Goal: Task Accomplishment & Management: Use online tool/utility

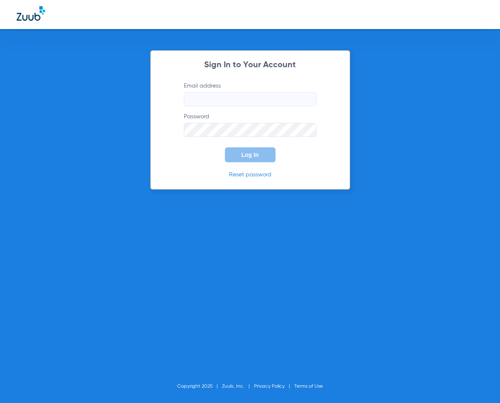
click at [195, 102] on input "Email address" at bounding box center [250, 99] width 133 height 14
type input "[EMAIL_ADDRESS][DOMAIN_NAME]"
click at [257, 156] on span "Log In" at bounding box center [250, 155] width 17 height 7
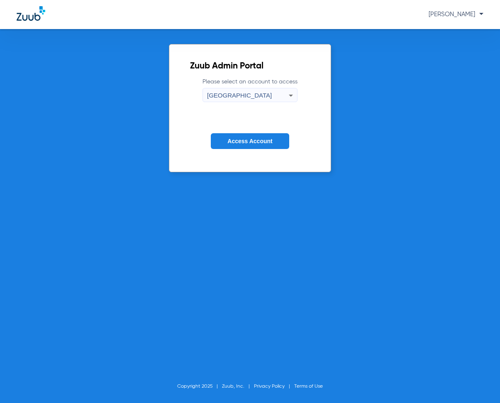
click at [288, 97] on icon at bounding box center [291, 96] width 10 height 10
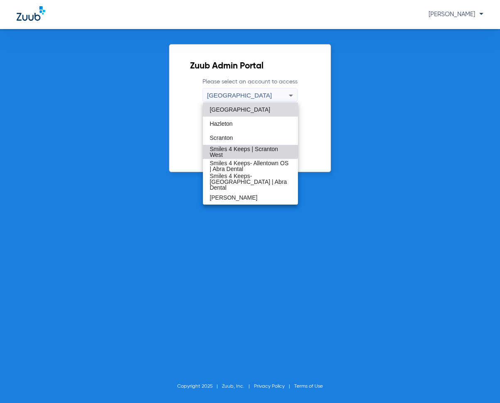
click at [237, 150] on span "Smiles 4 Keeps | Scranton West" at bounding box center [250, 152] width 81 height 12
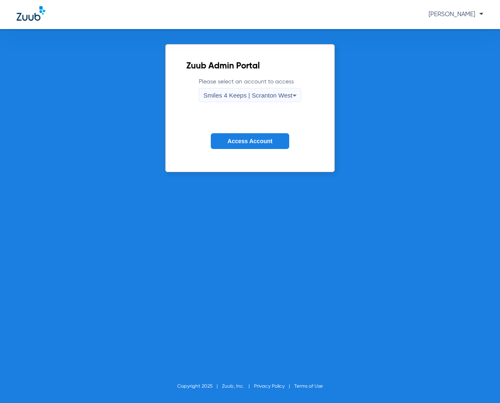
click at [244, 143] on span "Access Account" at bounding box center [249, 141] width 45 height 7
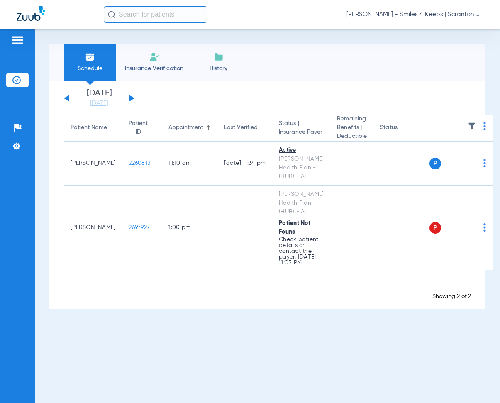
click at [132, 98] on button at bounding box center [132, 98] width 5 height 6
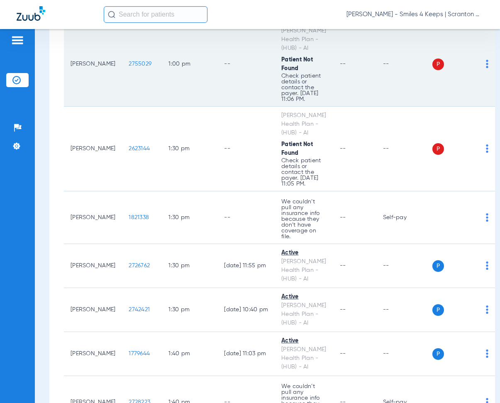
scroll to position [2823, 0]
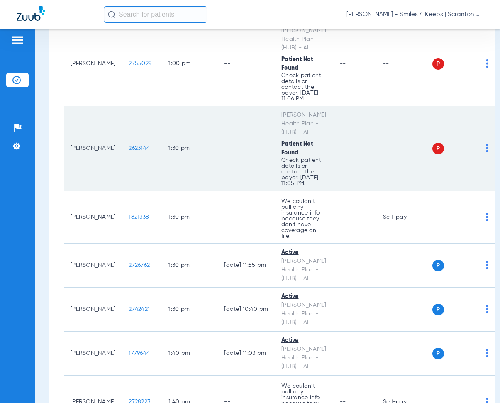
drag, startPoint x: 120, startPoint y: 137, endPoint x: 154, endPoint y: 141, distance: 34.3
click at [154, 141] on td "2623144" at bounding box center [142, 148] width 40 height 85
copy span "2623144"
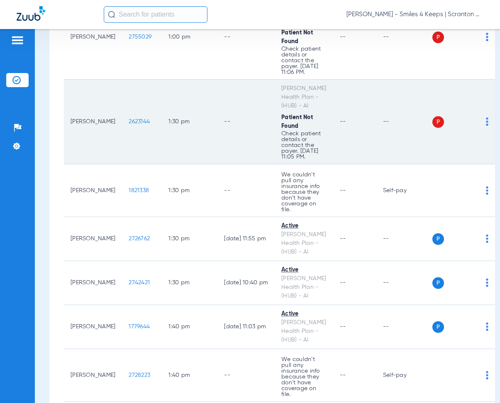
scroll to position [2864, 0]
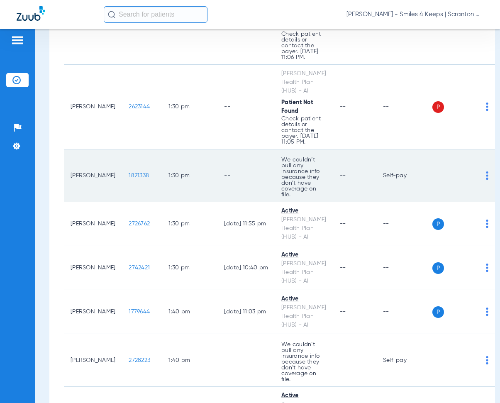
drag, startPoint x: 122, startPoint y: 160, endPoint x: 144, endPoint y: 166, distance: 22.7
click at [144, 166] on td "1821338" at bounding box center [142, 175] width 40 height 53
copy span "1821338"
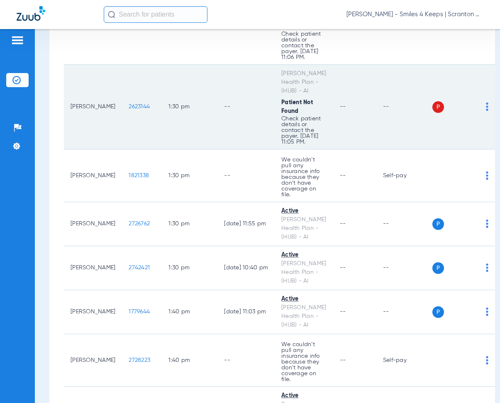
click at [197, 133] on td "1:30 PM" at bounding box center [190, 107] width 56 height 85
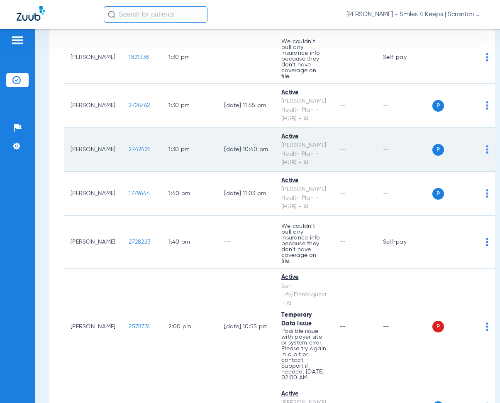
scroll to position [2989, 0]
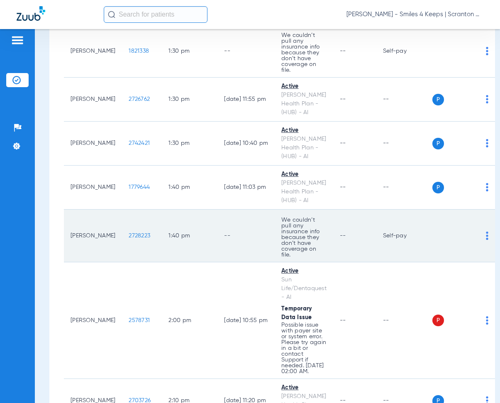
drag, startPoint x: 120, startPoint y: 215, endPoint x: 149, endPoint y: 220, distance: 29.4
click at [149, 220] on td "2728223" at bounding box center [142, 236] width 40 height 53
copy span "2728223"
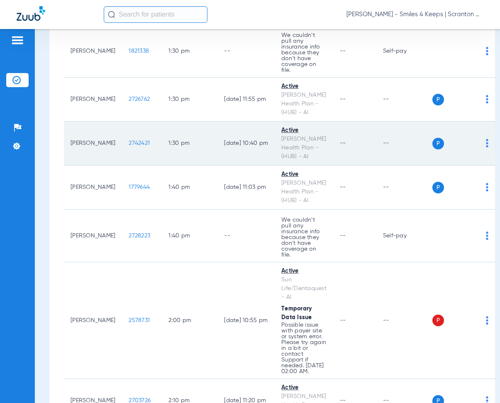
click at [179, 137] on td "1:30 PM" at bounding box center [190, 144] width 56 height 44
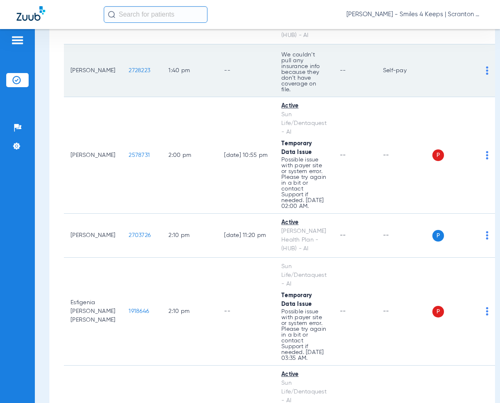
scroll to position [3155, 0]
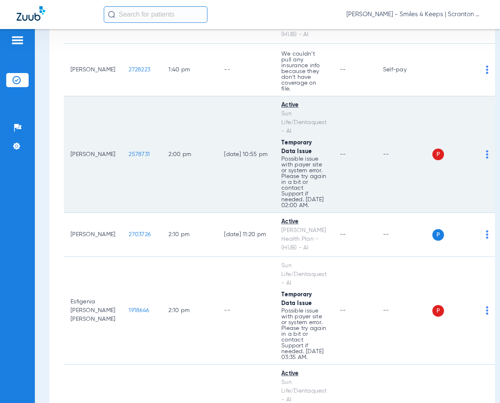
drag, startPoint x: 119, startPoint y: 132, endPoint x: 141, endPoint y: 135, distance: 22.3
click at [141, 135] on td "2578731" at bounding box center [142, 154] width 40 height 117
copy span "2578731"
click at [165, 106] on td "2:00 PM" at bounding box center [190, 154] width 56 height 117
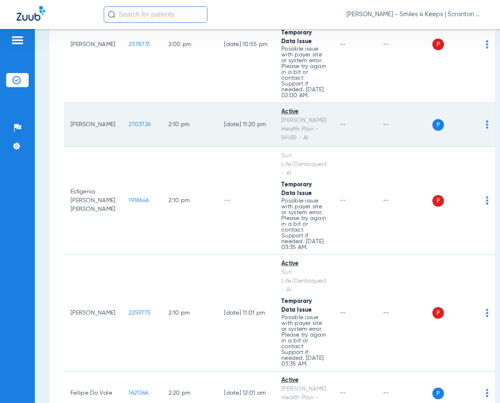
scroll to position [3280, 0]
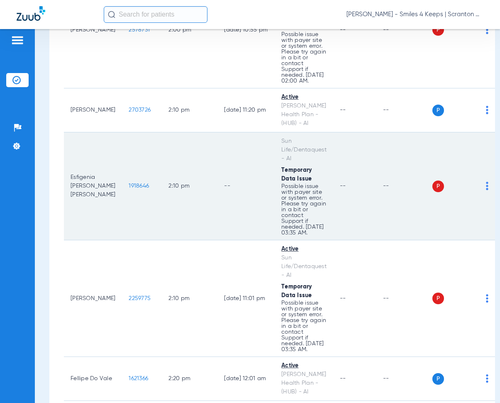
drag, startPoint x: 121, startPoint y: 162, endPoint x: 146, endPoint y: 166, distance: 25.2
click at [146, 166] on td "1918646" at bounding box center [142, 186] width 40 height 108
copy span "1918646"
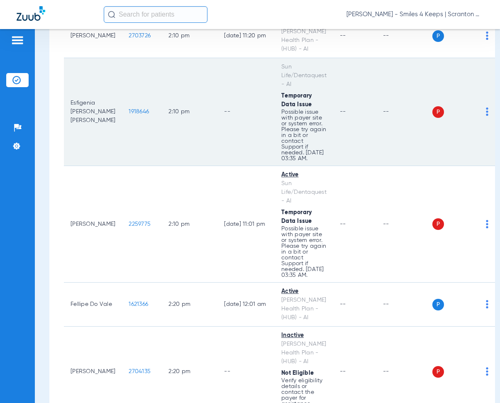
scroll to position [3363, 0]
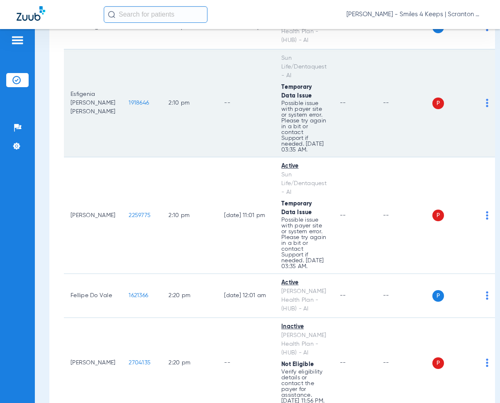
click at [209, 100] on td "2:10 PM" at bounding box center [190, 103] width 56 height 108
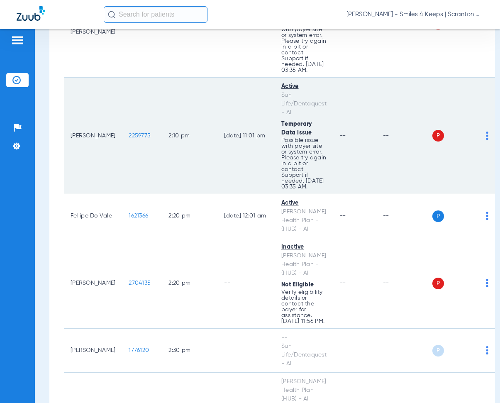
scroll to position [3446, 0]
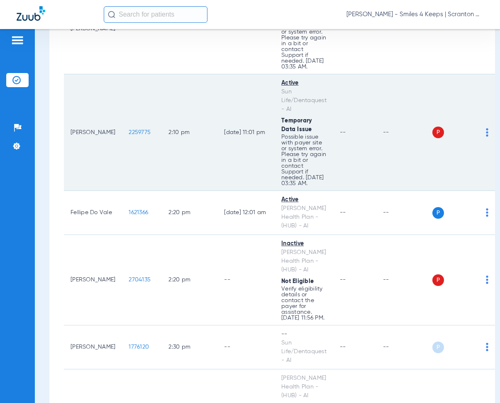
drag, startPoint x: 119, startPoint y: 110, endPoint x: 153, endPoint y: 115, distance: 34.4
click at [153, 115] on td "2259775" at bounding box center [142, 132] width 40 height 117
copy span "2259775"
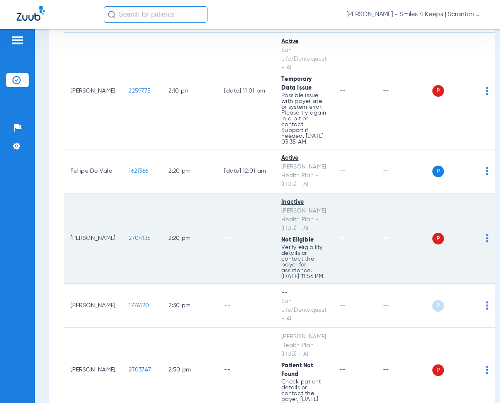
drag, startPoint x: 120, startPoint y: 218, endPoint x: 139, endPoint y: 218, distance: 19.1
click at [139, 218] on td "2704135" at bounding box center [142, 238] width 40 height 91
click at [140, 193] on td "2704135" at bounding box center [142, 238] width 40 height 91
drag, startPoint x: 118, startPoint y: 218, endPoint x: 147, endPoint y: 222, distance: 29.3
click at [147, 222] on td "2704135" at bounding box center [142, 238] width 40 height 91
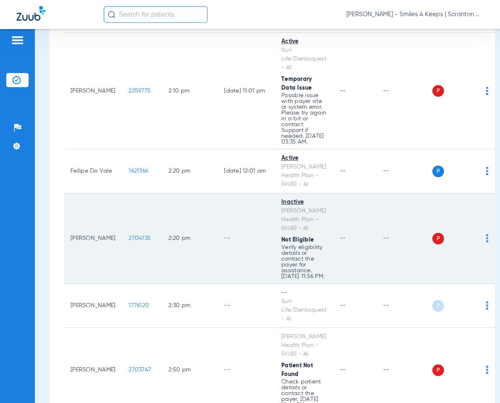
copy span "2704135"
click at [192, 193] on td "2:20 PM" at bounding box center [190, 238] width 56 height 91
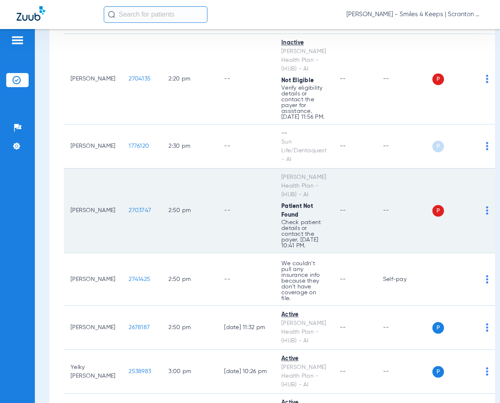
scroll to position [3653, 0]
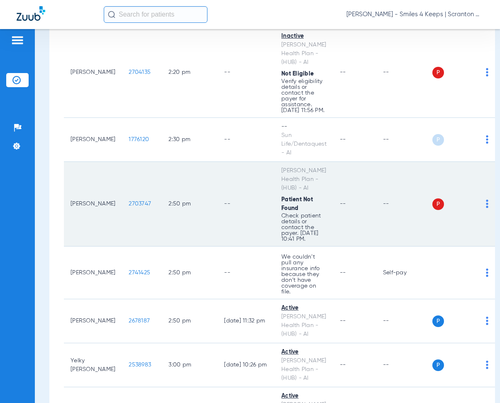
drag, startPoint x: 122, startPoint y: 187, endPoint x: 149, endPoint y: 189, distance: 27.5
click at [149, 189] on td "2703747" at bounding box center [142, 204] width 40 height 85
copy span "2703747"
click at [202, 162] on td "2:50 PM" at bounding box center [190, 204] width 56 height 85
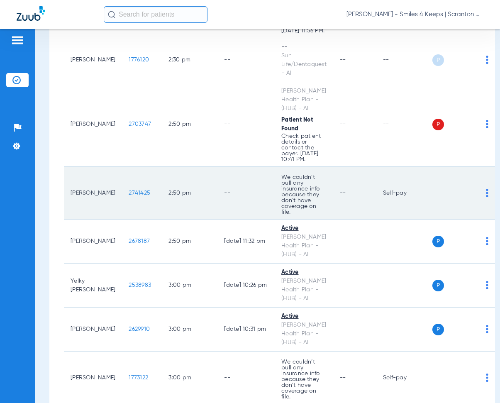
scroll to position [3736, 0]
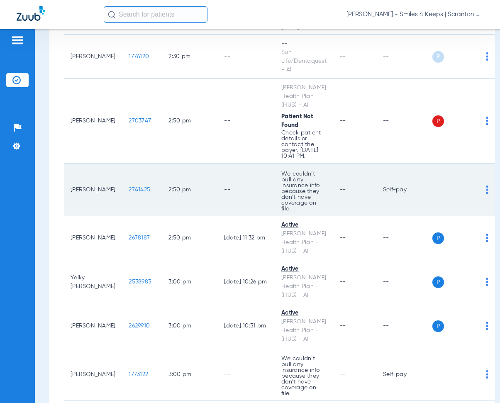
drag, startPoint x: 121, startPoint y: 169, endPoint x: 143, endPoint y: 172, distance: 22.2
click at [143, 172] on td "2741425" at bounding box center [142, 190] width 40 height 53
copy span "2741425"
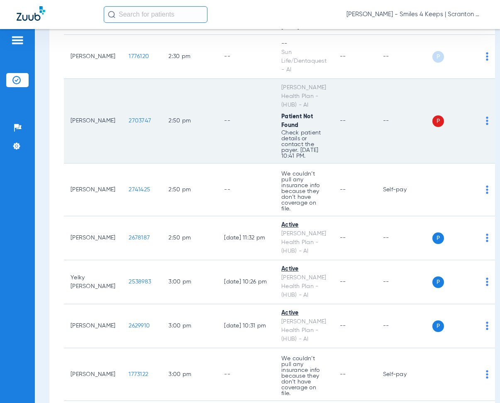
click at [220, 139] on td "--" at bounding box center [246, 121] width 57 height 85
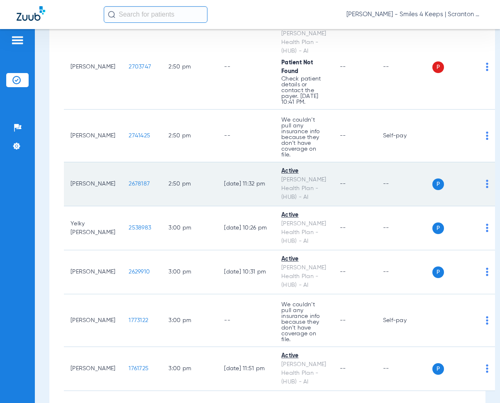
scroll to position [3802, 0]
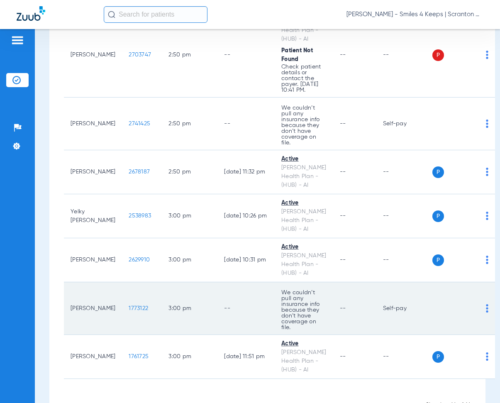
drag, startPoint x: 122, startPoint y: 281, endPoint x: 145, endPoint y: 285, distance: 23.1
click at [145, 285] on td "1773122" at bounding box center [142, 308] width 40 height 53
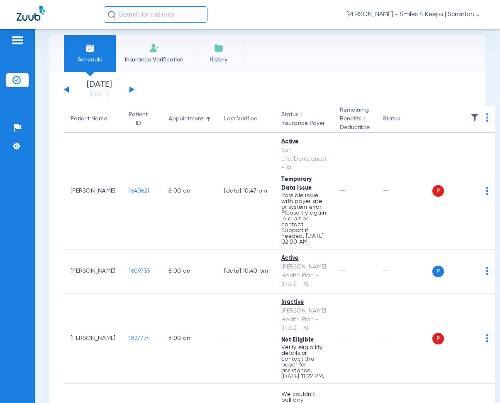
scroll to position [0, 0]
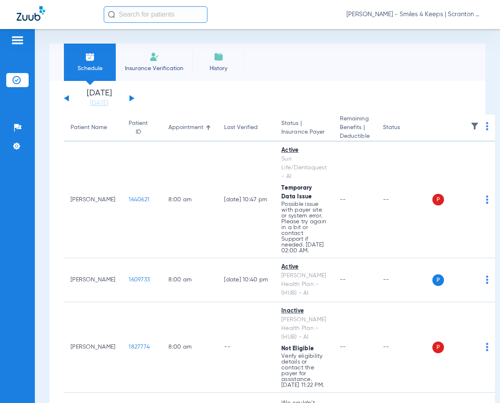
click at [476, 14] on span "[PERSON_NAME] - Smiles 4 Keeps | Scranton West" at bounding box center [415, 14] width 137 height 8
click at [444, 44] on span "Log out" at bounding box center [452, 46] width 46 height 6
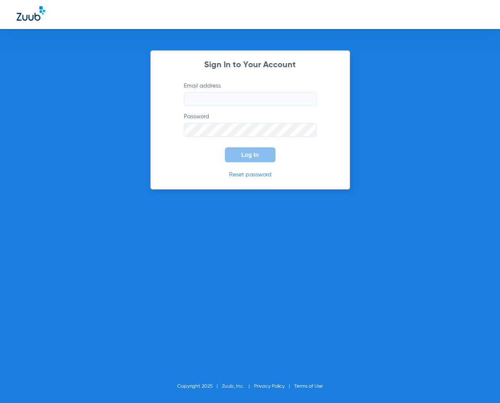
click at [209, 101] on input "Email address" at bounding box center [250, 99] width 133 height 14
type input "[EMAIL_ADDRESS][DOMAIN_NAME]"
click at [250, 155] on span "Log In" at bounding box center [250, 155] width 17 height 7
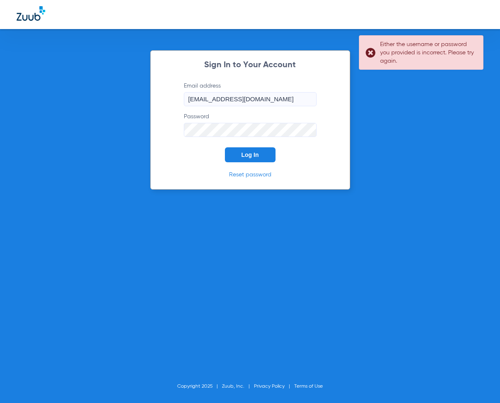
click at [68, 133] on div "Sign In to Your Account Email address [EMAIL_ADDRESS][DOMAIN_NAME] Password Log…" at bounding box center [250, 201] width 500 height 403
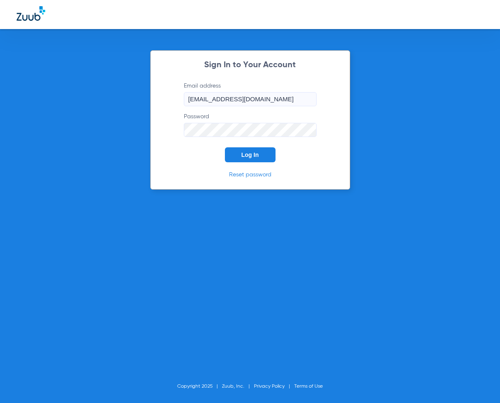
click at [244, 153] on span "Log In" at bounding box center [250, 155] width 17 height 7
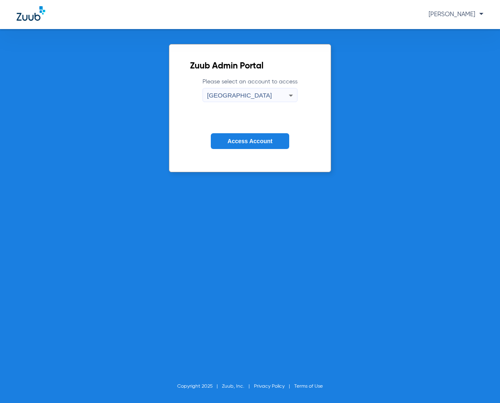
click at [288, 96] on icon at bounding box center [291, 96] width 10 height 10
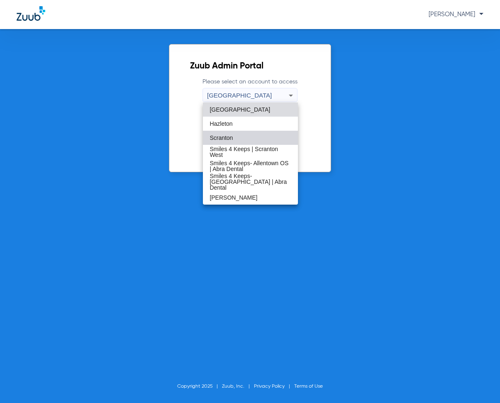
click at [227, 137] on span "Scranton" at bounding box center [221, 138] width 23 height 6
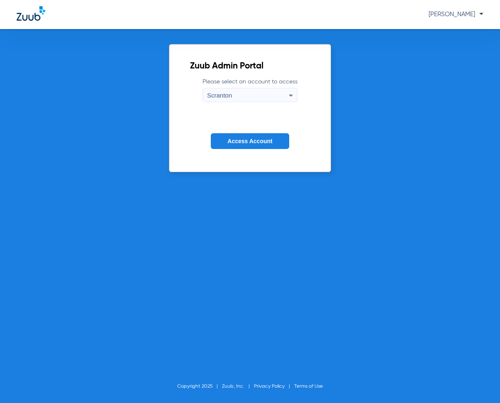
click at [255, 144] on span "Access Account" at bounding box center [249, 141] width 45 height 7
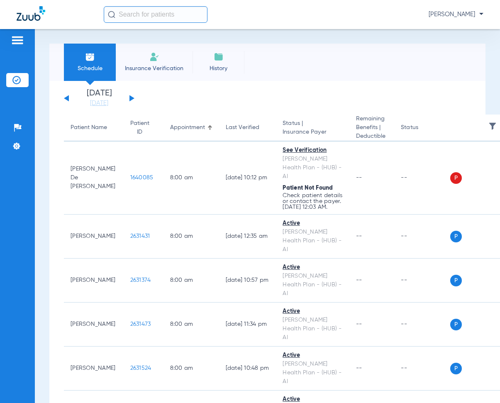
click at [131, 100] on button at bounding box center [132, 98] width 5 height 6
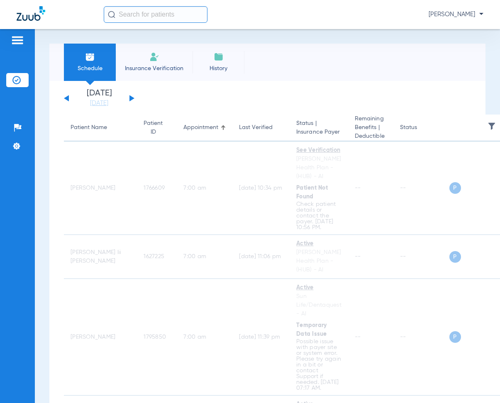
click at [132, 98] on button at bounding box center [132, 98] width 5 height 6
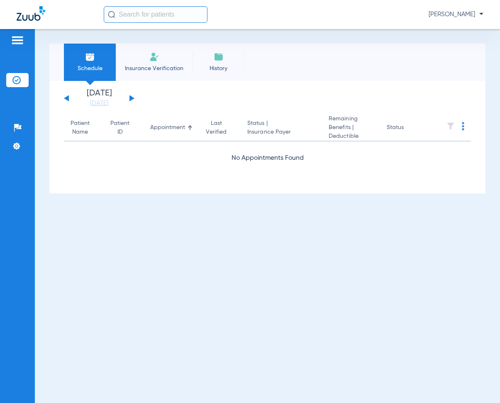
click at [66, 96] on div "[DATE] [DATE] [DATE] [DATE] [DATE] [DATE] [DATE] [DATE] [DATE] [DATE] [DATE] [D…" at bounding box center [99, 98] width 71 height 18
click at [69, 98] on div "[DATE] [DATE] [DATE] [DATE] [DATE] [DATE] [DATE] [DATE] [DATE] [DATE] [DATE] [D…" at bounding box center [99, 98] width 71 height 18
click at [65, 98] on button at bounding box center [66, 98] width 5 height 6
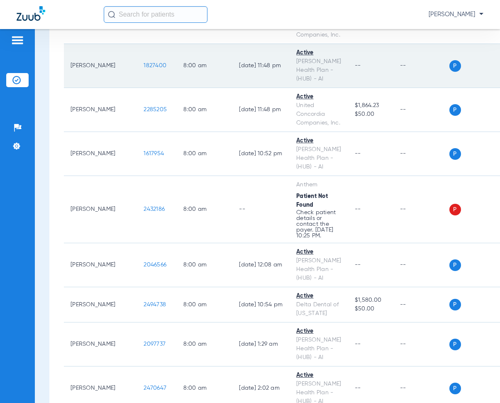
scroll to position [1079, 0]
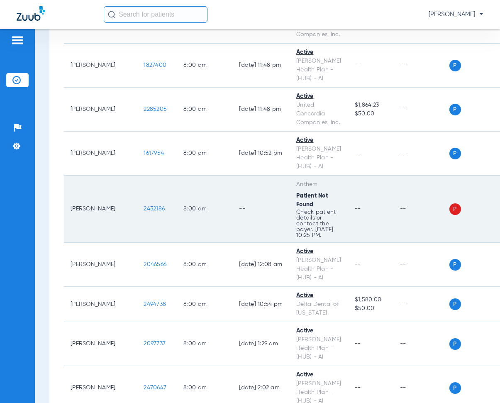
drag, startPoint x: 122, startPoint y: 208, endPoint x: 147, endPoint y: 211, distance: 25.0
click at [149, 213] on td "2432186" at bounding box center [157, 209] width 40 height 67
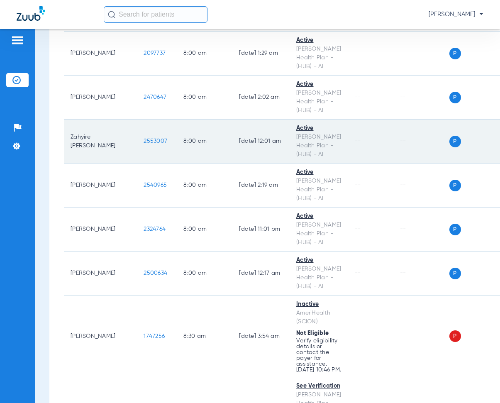
scroll to position [1453, 0]
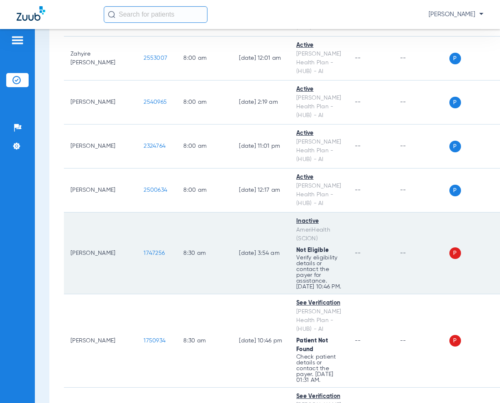
drag, startPoint x: 121, startPoint y: 255, endPoint x: 145, endPoint y: 260, distance: 25.1
click at [145, 260] on td "1747256" at bounding box center [157, 254] width 40 height 82
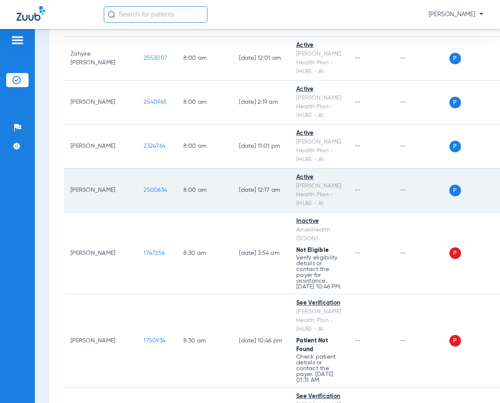
click at [232, 206] on td "[DATE] 12:17 AM" at bounding box center [260, 191] width 57 height 44
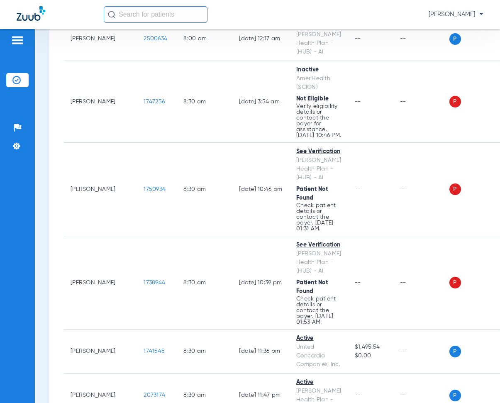
scroll to position [1619, 0]
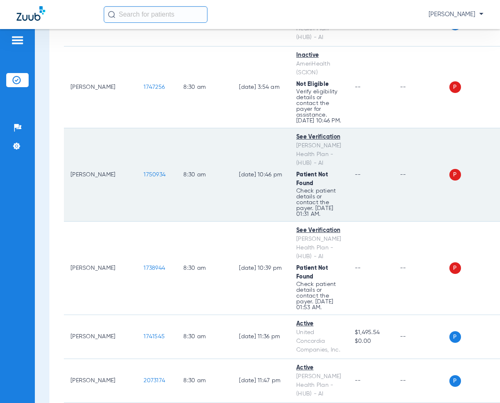
drag, startPoint x: 122, startPoint y: 179, endPoint x: 147, endPoint y: 185, distance: 25.6
click at [147, 185] on td "1750934" at bounding box center [157, 174] width 40 height 93
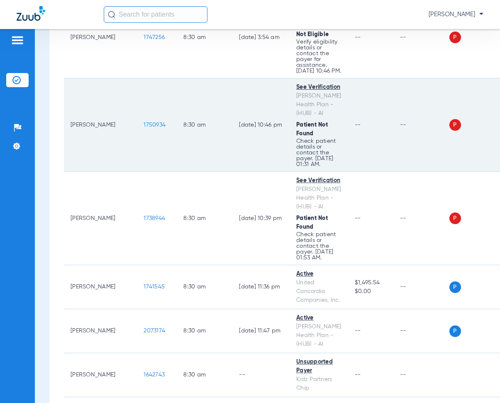
scroll to position [1702, 0]
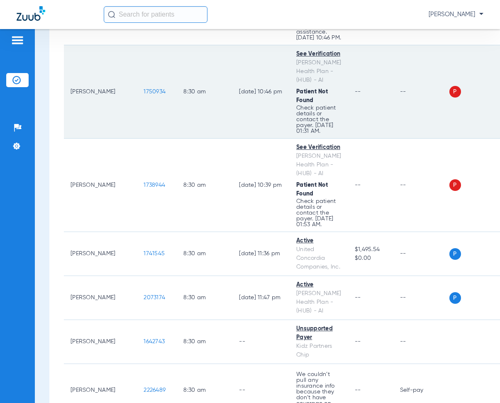
click at [182, 139] on td "8:30 AM" at bounding box center [205, 91] width 56 height 93
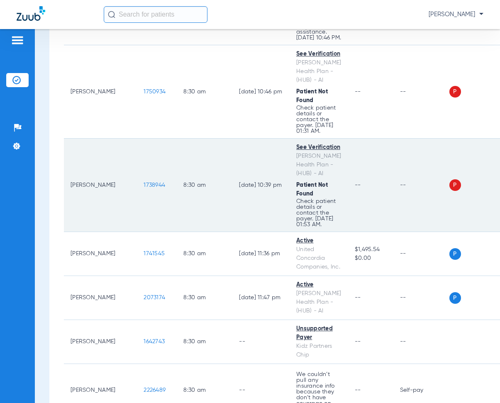
drag, startPoint x: 119, startPoint y: 191, endPoint x: 144, endPoint y: 197, distance: 26.1
click at [144, 197] on td "1738944" at bounding box center [157, 185] width 40 height 93
click at [232, 154] on td "[DATE] 10:39 PM" at bounding box center [260, 185] width 57 height 93
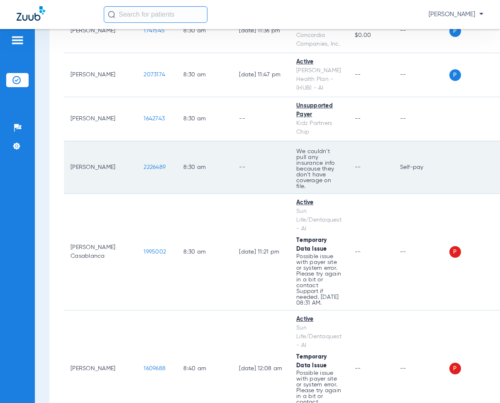
scroll to position [1951, 0]
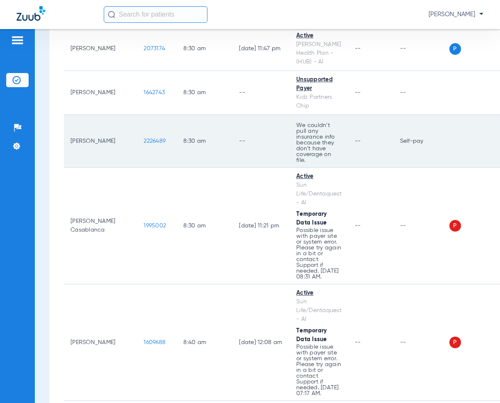
drag, startPoint x: 122, startPoint y: 144, endPoint x: 142, endPoint y: 137, distance: 21.9
click at [147, 147] on td "2226489" at bounding box center [157, 141] width 40 height 53
click at [232, 124] on td "--" at bounding box center [260, 141] width 57 height 53
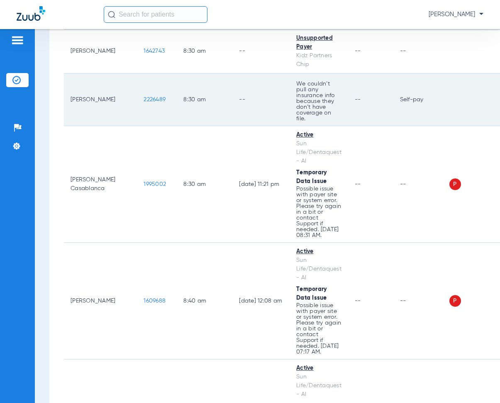
scroll to position [2034, 0]
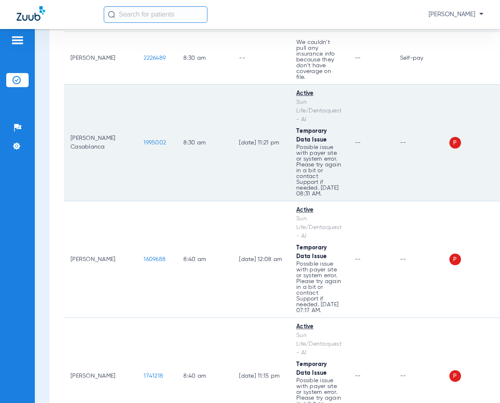
drag, startPoint x: 122, startPoint y: 142, endPoint x: 146, endPoint y: 147, distance: 24.5
click at [146, 147] on td "1995002" at bounding box center [157, 143] width 40 height 117
click at [232, 105] on td "[DATE] 11:21 PM" at bounding box center [260, 143] width 57 height 117
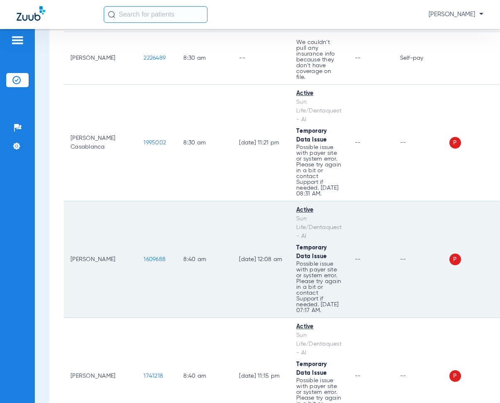
drag, startPoint x: 121, startPoint y: 261, endPoint x: 147, endPoint y: 264, distance: 25.9
click at [147, 264] on td "1609688" at bounding box center [157, 259] width 40 height 117
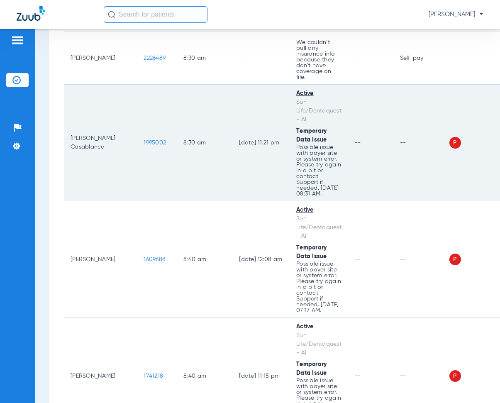
click at [232, 115] on td "[DATE] 11:21 PM" at bounding box center [260, 143] width 57 height 117
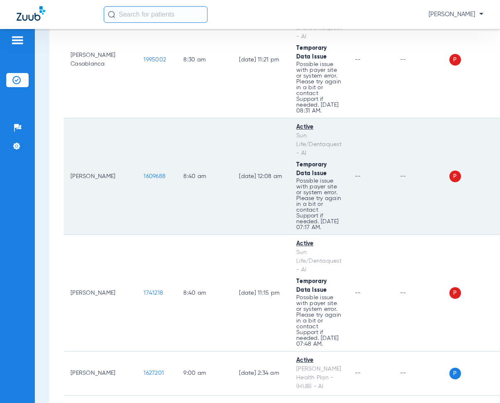
scroll to position [2200, 0]
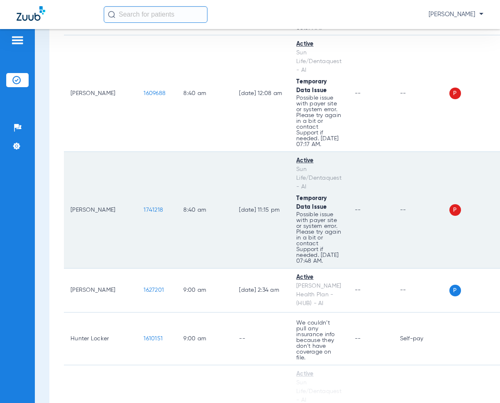
drag, startPoint x: 122, startPoint y: 210, endPoint x: 148, endPoint y: 220, distance: 27.5
click at [148, 220] on td "1741218" at bounding box center [157, 210] width 40 height 117
click at [188, 157] on td "8:40 AM" at bounding box center [205, 210] width 56 height 117
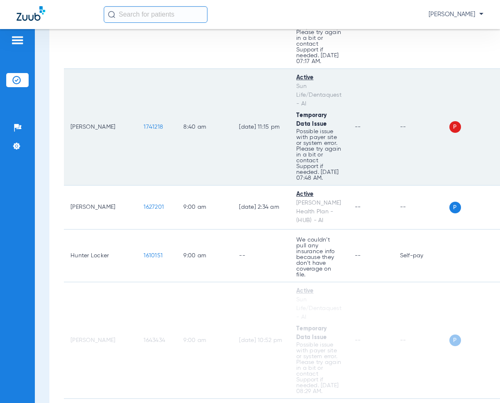
scroll to position [2602, 0]
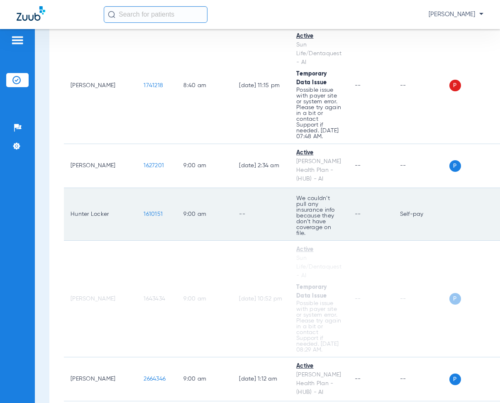
drag, startPoint x: 122, startPoint y: 212, endPoint x: 146, endPoint y: 215, distance: 24.3
click at [146, 215] on td "1610151" at bounding box center [157, 214] width 40 height 53
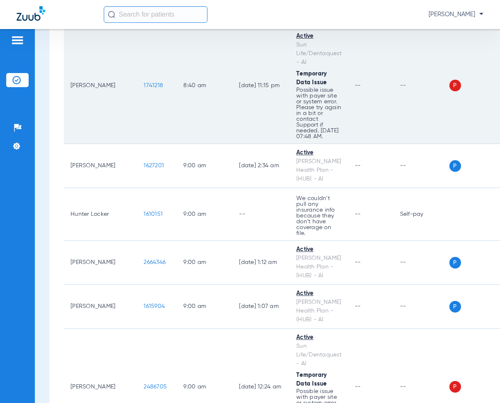
click at [196, 136] on td "8:40 AM" at bounding box center [205, 85] width 56 height 117
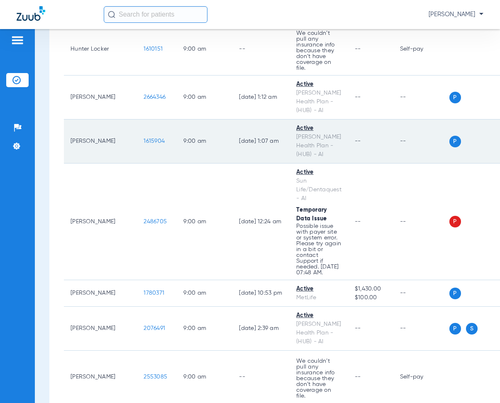
scroll to position [2768, 0]
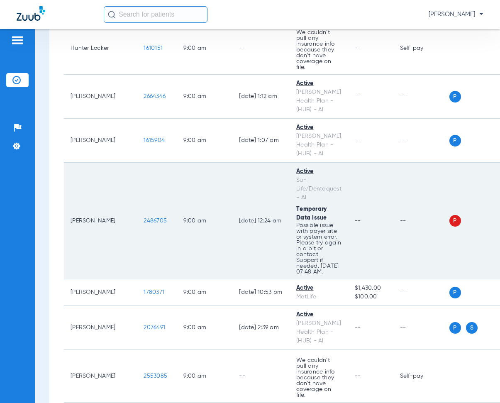
drag, startPoint x: 122, startPoint y: 216, endPoint x: 149, endPoint y: 218, distance: 27.0
click at [149, 218] on td "2486705" at bounding box center [157, 221] width 40 height 117
click at [177, 183] on td "9:00 AM" at bounding box center [205, 221] width 56 height 117
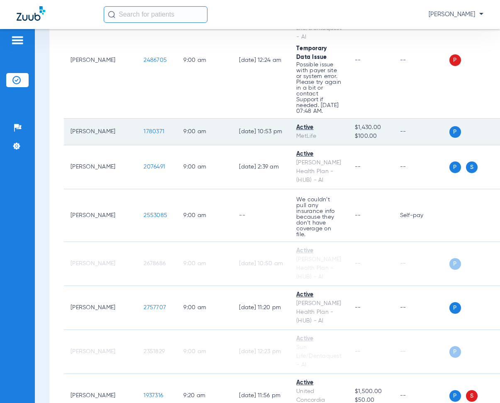
scroll to position [2934, 0]
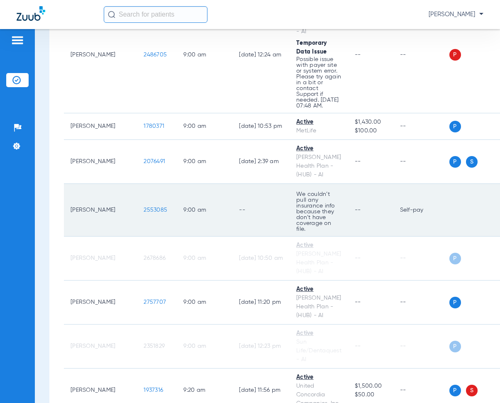
drag, startPoint x: 121, startPoint y: 201, endPoint x: 150, endPoint y: 207, distance: 29.4
click at [150, 207] on td "2553085" at bounding box center [157, 210] width 40 height 53
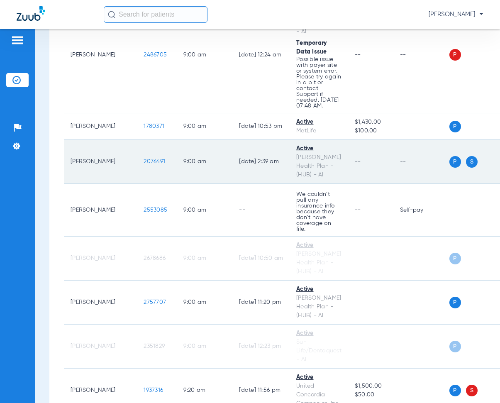
click at [193, 171] on td "9:00 AM" at bounding box center [205, 162] width 56 height 44
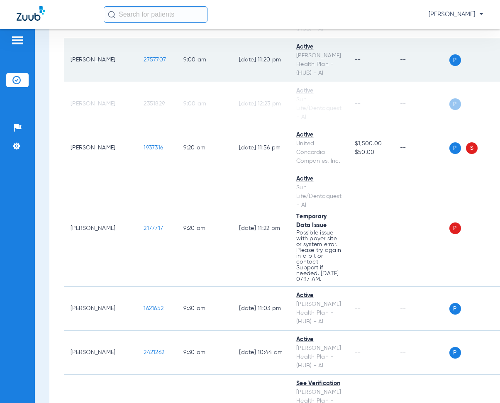
scroll to position [3183, 0]
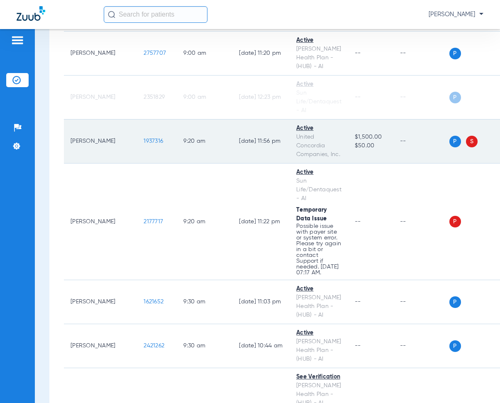
drag, startPoint x: 122, startPoint y: 129, endPoint x: 146, endPoint y: 135, distance: 24.9
click at [146, 135] on td "1937316" at bounding box center [157, 142] width 40 height 44
click at [155, 120] on td "1937316" at bounding box center [157, 142] width 40 height 44
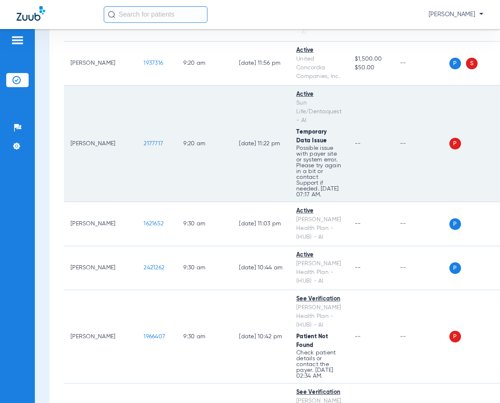
scroll to position [3266, 0]
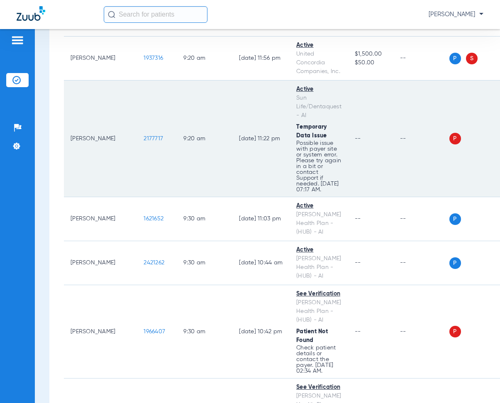
drag, startPoint x: 121, startPoint y: 127, endPoint x: 152, endPoint y: 131, distance: 31.5
click at [152, 131] on td "2177717" at bounding box center [157, 139] width 40 height 117
click at [202, 89] on td "9:20 AM" at bounding box center [205, 139] width 56 height 117
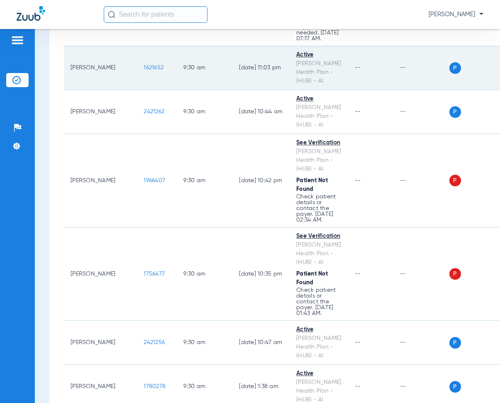
scroll to position [3432, 0]
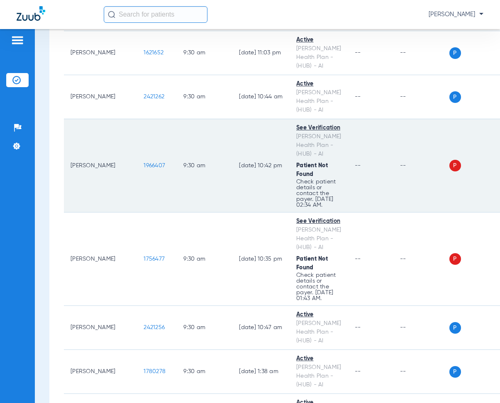
drag, startPoint x: 121, startPoint y: 155, endPoint x: 139, endPoint y: 143, distance: 22.2
click at [147, 158] on td "1966407" at bounding box center [157, 165] width 40 height 93
click at [202, 122] on td "9:30 AM" at bounding box center [205, 165] width 56 height 93
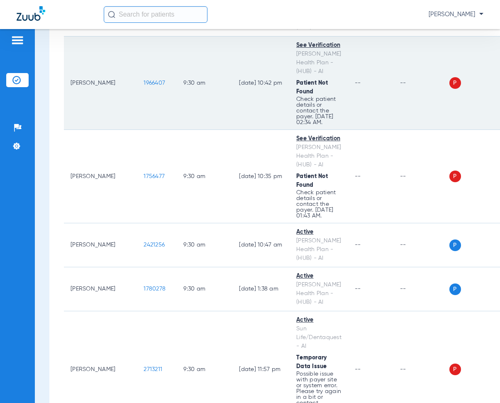
scroll to position [3515, 0]
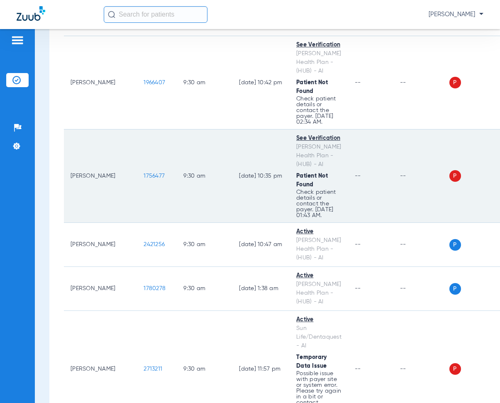
drag, startPoint x: 120, startPoint y: 162, endPoint x: 148, endPoint y: 171, distance: 28.6
click at [148, 171] on td "1756477" at bounding box center [157, 176] width 40 height 93
click at [177, 130] on td "9:30 AM" at bounding box center [205, 176] width 56 height 93
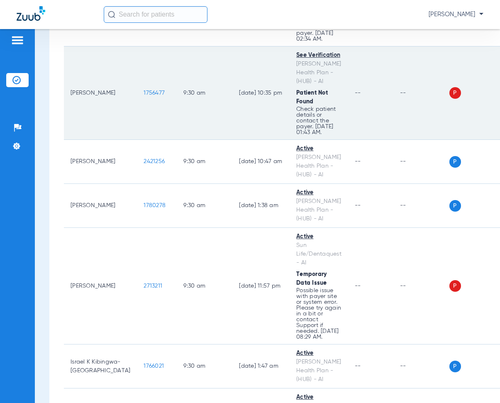
scroll to position [3681, 0]
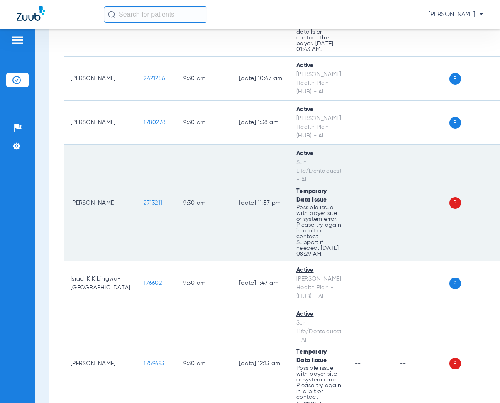
drag, startPoint x: 118, startPoint y: 191, endPoint x: 144, endPoint y: 193, distance: 26.3
click at [144, 193] on td "2713211" at bounding box center [157, 203] width 40 height 117
click at [193, 160] on td "9:30 AM" at bounding box center [205, 203] width 56 height 117
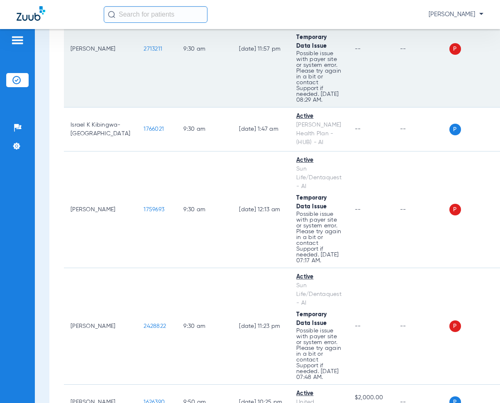
scroll to position [3848, 0]
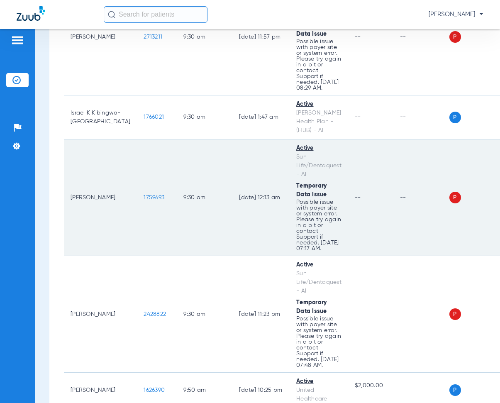
drag, startPoint x: 121, startPoint y: 185, endPoint x: 149, endPoint y: 191, distance: 28.9
click at [149, 191] on td "1759693" at bounding box center [157, 197] width 40 height 117
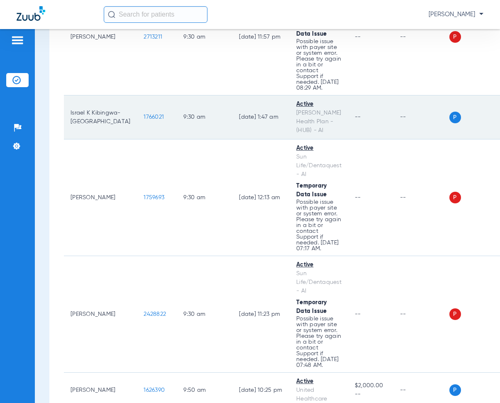
click at [192, 103] on td "9:30 AM" at bounding box center [205, 117] width 56 height 44
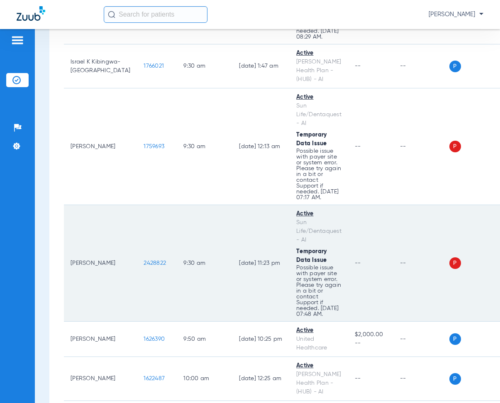
scroll to position [3931, 0]
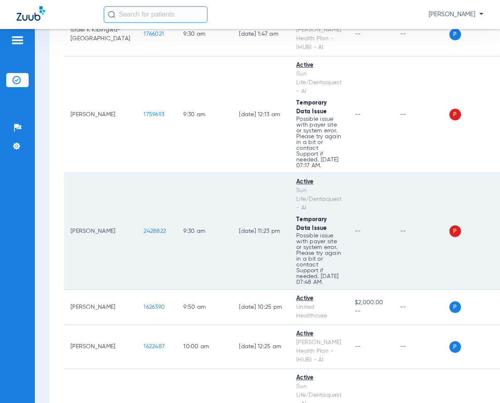
drag, startPoint x: 122, startPoint y: 219, endPoint x: 145, endPoint y: 222, distance: 23.8
click at [145, 222] on td "2428822" at bounding box center [157, 231] width 40 height 117
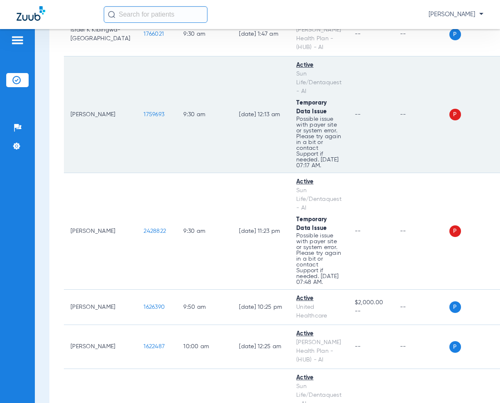
click at [232, 160] on td "[DATE] 12:13 AM" at bounding box center [260, 114] width 57 height 117
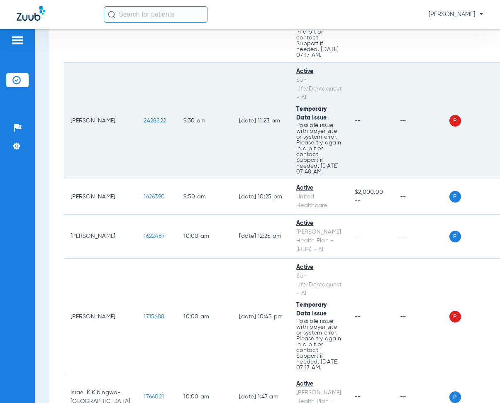
scroll to position [4138, 0]
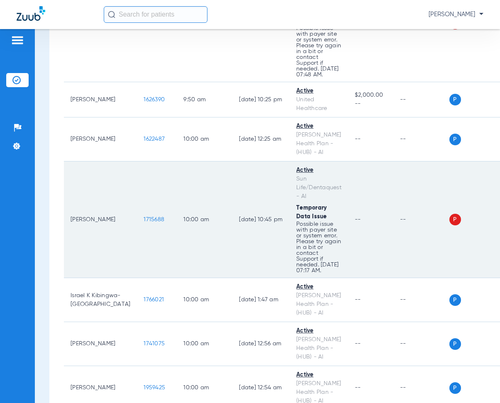
drag, startPoint x: 122, startPoint y: 208, endPoint x: 150, endPoint y: 209, distance: 27.9
click at [150, 209] on td "1715688" at bounding box center [157, 219] width 40 height 117
click at [232, 161] on td "[DATE] 10:45 PM" at bounding box center [260, 219] width 57 height 117
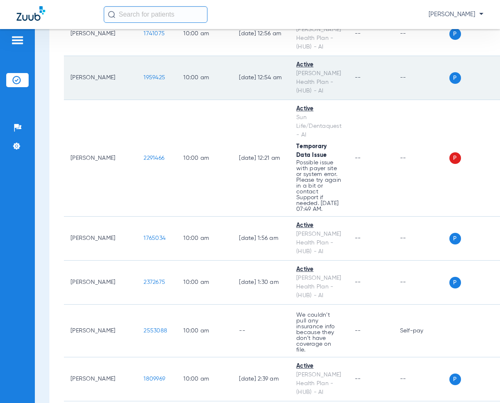
scroll to position [4470, 0]
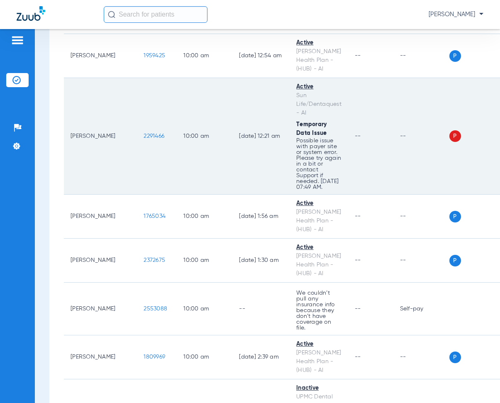
drag, startPoint x: 117, startPoint y: 124, endPoint x: 152, endPoint y: 127, distance: 35.4
click at [152, 127] on td "2291466" at bounding box center [157, 136] width 40 height 117
click at [232, 89] on td "[DATE] 12:21 AM" at bounding box center [260, 136] width 57 height 117
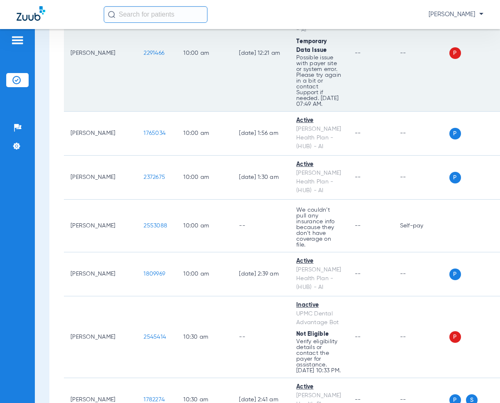
scroll to position [4595, 0]
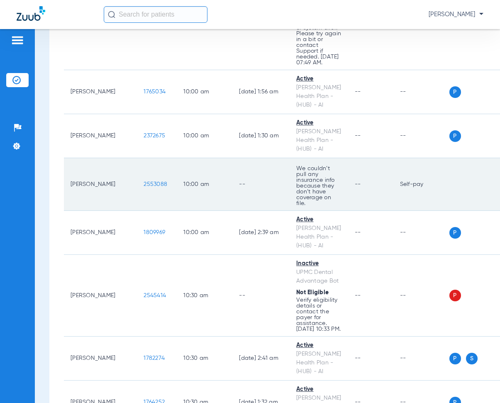
drag, startPoint x: 120, startPoint y: 169, endPoint x: 158, endPoint y: 174, distance: 38.5
click at [158, 174] on tr "[PERSON_NAME] 2553088 10:00 AM -- We couldn’t pull any insurance info because t…" at bounding box center [288, 184] width 448 height 53
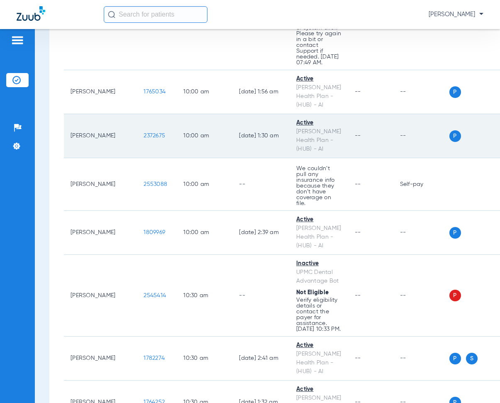
click at [177, 143] on td "10:00 AM" at bounding box center [205, 136] width 56 height 44
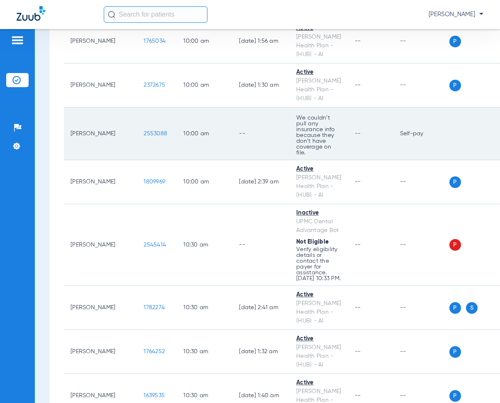
scroll to position [4678, 0]
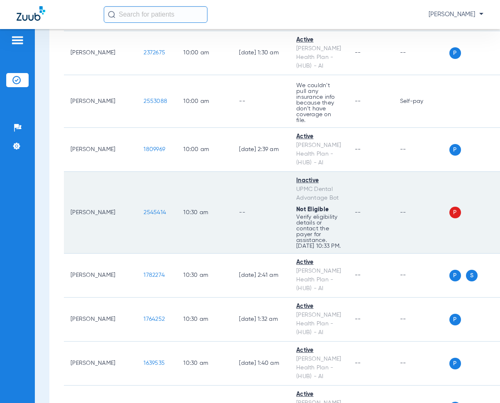
drag, startPoint x: 117, startPoint y: 197, endPoint x: 154, endPoint y: 204, distance: 37.1
click at [154, 204] on td "2545414" at bounding box center [157, 213] width 40 height 82
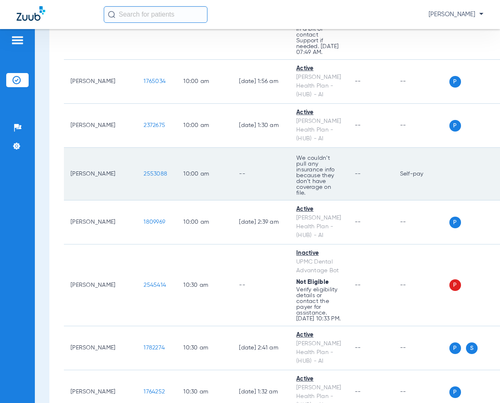
scroll to position [4750, 0]
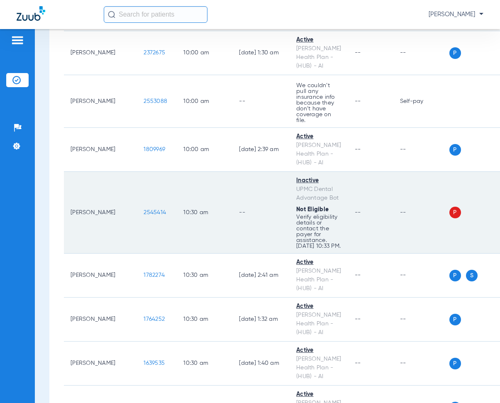
click at [204, 172] on td "10:30 AM" at bounding box center [205, 213] width 56 height 82
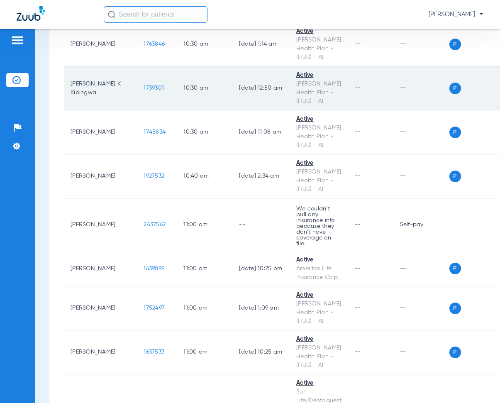
scroll to position [5207, 0]
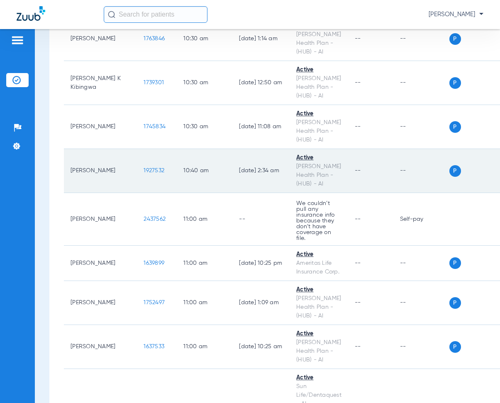
drag, startPoint x: 121, startPoint y: 206, endPoint x: 136, endPoint y: 181, distance: 28.8
click at [148, 206] on td "2437562" at bounding box center [157, 219] width 40 height 53
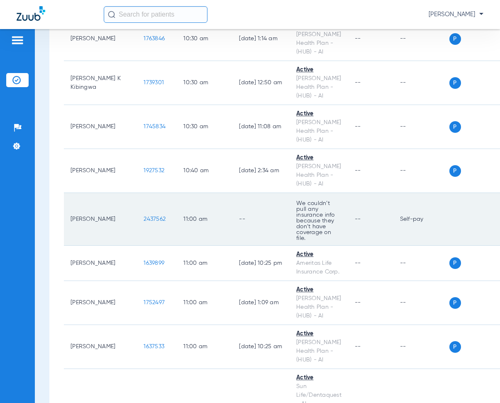
drag, startPoint x: 135, startPoint y: 179, endPoint x: 110, endPoint y: 186, distance: 26.8
click at [110, 193] on td "[PERSON_NAME]" at bounding box center [100, 219] width 73 height 53
drag, startPoint x: 120, startPoint y: 204, endPoint x: 152, endPoint y: 208, distance: 32.2
click at [152, 208] on td "2437562" at bounding box center [157, 219] width 40 height 53
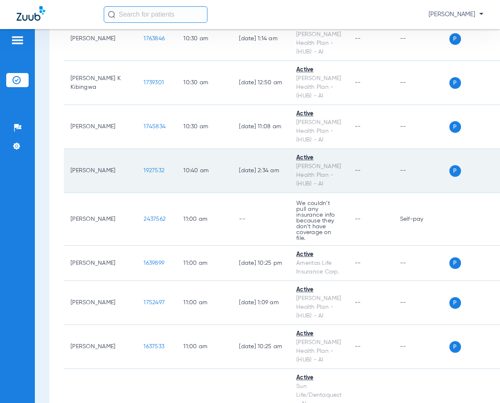
click at [177, 179] on td "10:40 AM" at bounding box center [205, 171] width 56 height 44
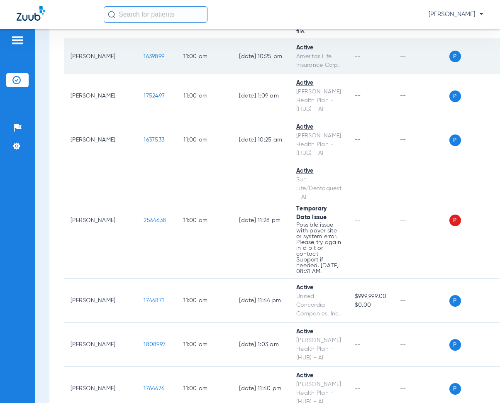
scroll to position [5415, 0]
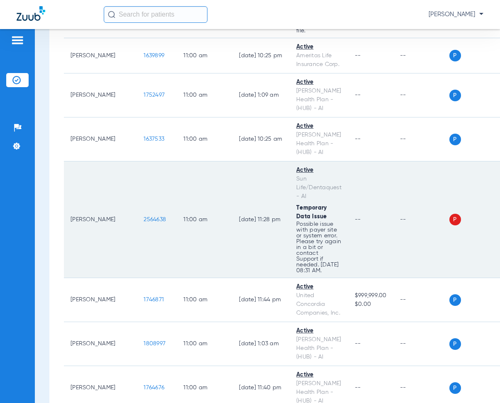
drag, startPoint x: 119, startPoint y: 202, endPoint x: 149, endPoint y: 205, distance: 30.1
click at [149, 205] on td "2564638" at bounding box center [157, 219] width 40 height 117
click at [187, 161] on td "11:00 AM" at bounding box center [205, 219] width 56 height 117
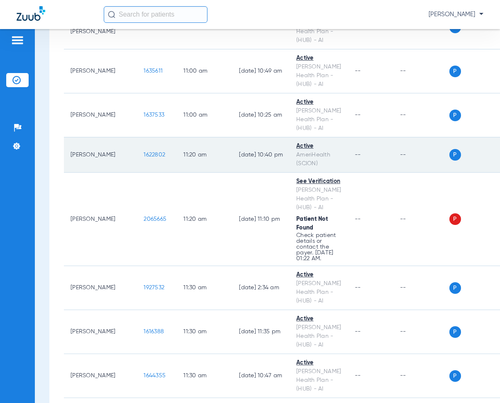
scroll to position [5913, 0]
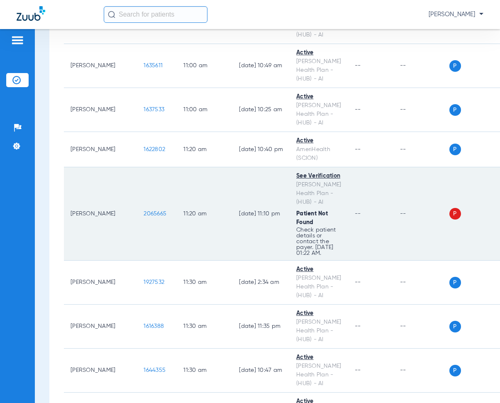
drag, startPoint x: 121, startPoint y: 196, endPoint x: 147, endPoint y: 200, distance: 25.6
click at [147, 200] on td "2065665" at bounding box center [157, 213] width 40 height 93
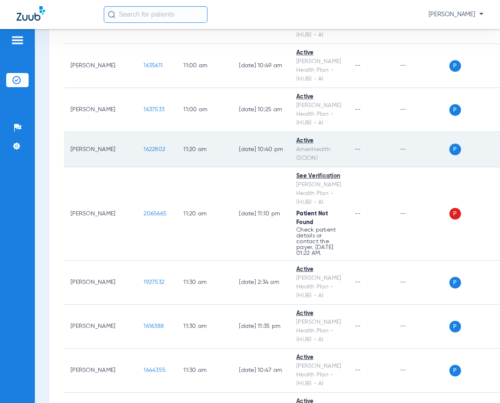
drag, startPoint x: 227, startPoint y: 155, endPoint x: 264, endPoint y: 147, distance: 37.7
click at [232, 167] on td "[DATE] 11:10 PM" at bounding box center [260, 213] width 57 height 93
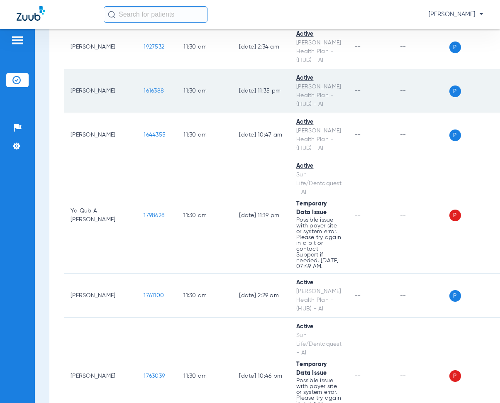
scroll to position [6162, 0]
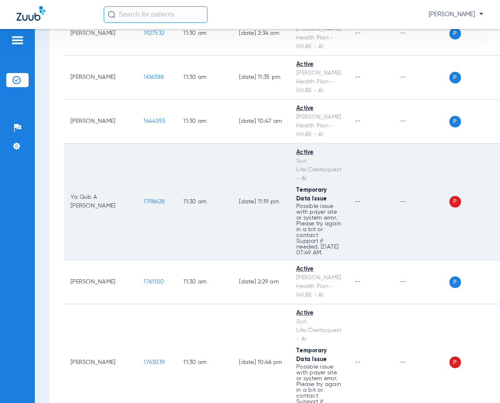
drag, startPoint x: 120, startPoint y: 184, endPoint x: 146, endPoint y: 186, distance: 25.9
click at [147, 188] on td "1798628" at bounding box center [157, 202] width 40 height 117
click at [232, 144] on td "[DATE] 11:19 PM" at bounding box center [260, 202] width 57 height 117
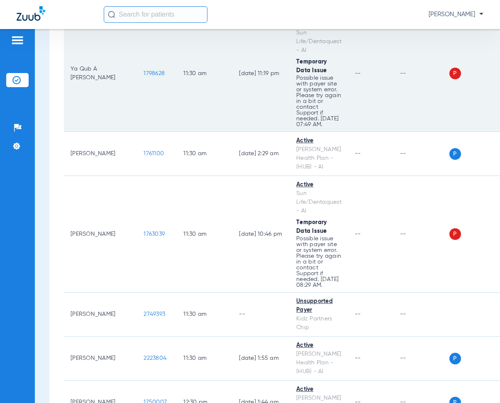
scroll to position [6328, 0]
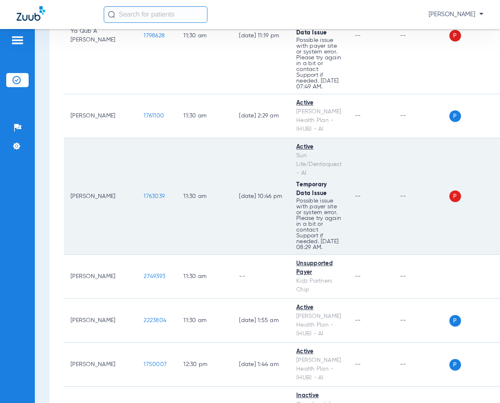
drag, startPoint x: 120, startPoint y: 179, endPoint x: 146, endPoint y: 180, distance: 26.6
click at [146, 180] on td "1763039" at bounding box center [157, 196] width 40 height 117
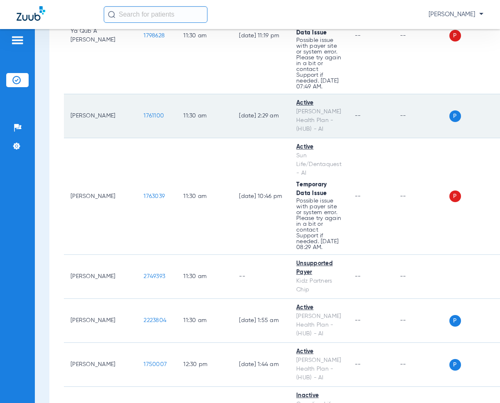
click at [232, 95] on td "[DATE] 2:29 AM" at bounding box center [260, 116] width 57 height 44
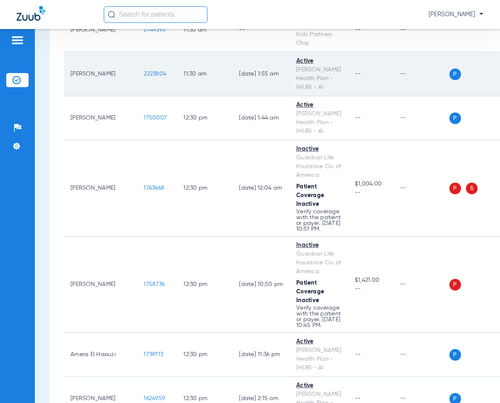
scroll to position [6577, 0]
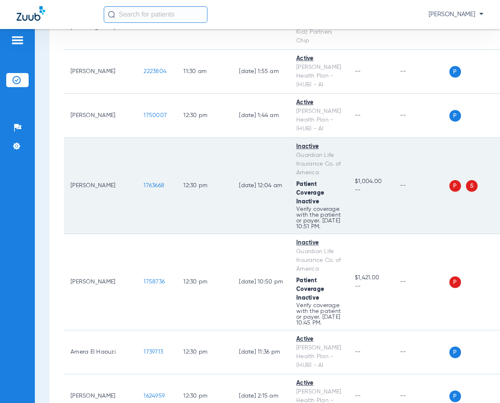
drag, startPoint x: 120, startPoint y: 171, endPoint x: 149, endPoint y: 176, distance: 29.6
click at [149, 176] on td "1763668" at bounding box center [157, 186] width 40 height 96
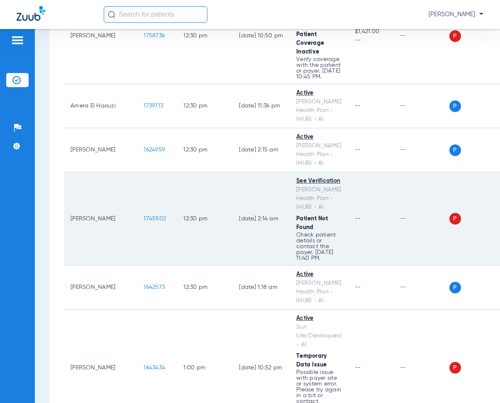
scroll to position [6826, 0]
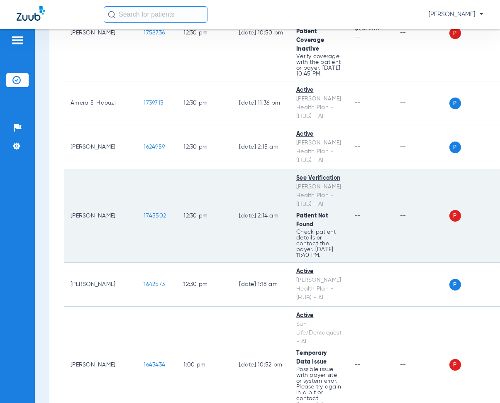
drag, startPoint x: 119, startPoint y: 208, endPoint x: 144, endPoint y: 203, distance: 25.4
click at [149, 216] on td "1745502" at bounding box center [157, 215] width 40 height 93
click at [232, 169] on td "[DATE] 2:14 AM" at bounding box center [260, 215] width 57 height 93
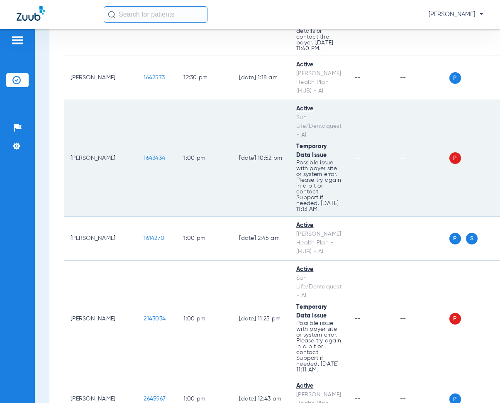
scroll to position [7034, 0]
drag, startPoint x: 124, startPoint y: 152, endPoint x: 155, endPoint y: 154, distance: 31.2
click at [155, 154] on tr "[PERSON_NAME] Pulla 1643434 1:00 PM [DATE] 10:52 PM Active Sun Life/Dentaquest …" at bounding box center [288, 157] width 448 height 117
click at [146, 132] on td "1643434" at bounding box center [157, 157] width 40 height 117
drag, startPoint x: 120, startPoint y: 150, endPoint x: 150, endPoint y: 156, distance: 30.4
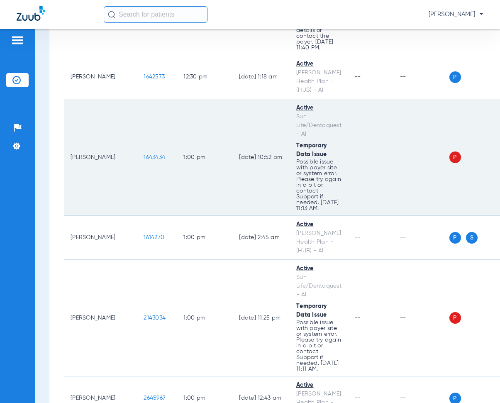
click at [150, 156] on td "1643434" at bounding box center [157, 157] width 40 height 117
click at [199, 120] on td "1:00 PM" at bounding box center [205, 157] width 56 height 117
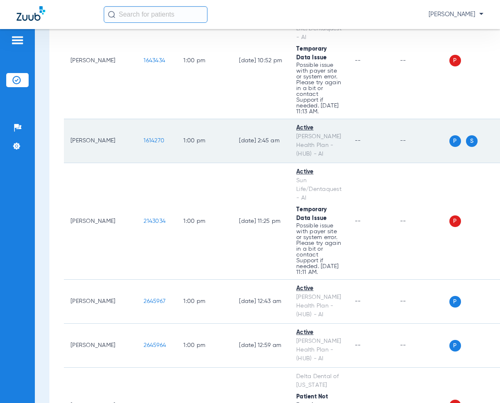
scroll to position [7158, 0]
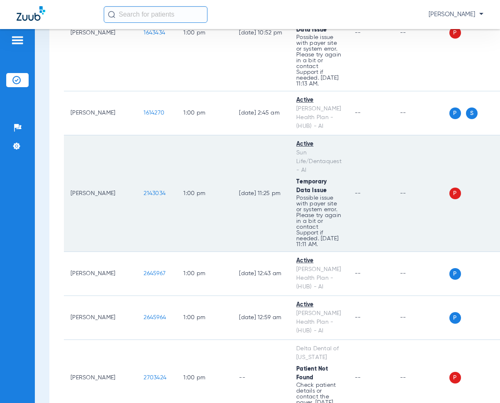
drag, startPoint x: 121, startPoint y: 188, endPoint x: 144, endPoint y: 193, distance: 23.2
click at [144, 193] on td "2143034" at bounding box center [157, 193] width 40 height 117
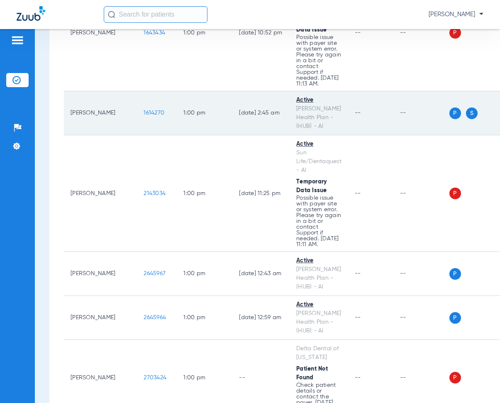
click at [206, 129] on td "1:00 PM" at bounding box center [205, 113] width 56 height 44
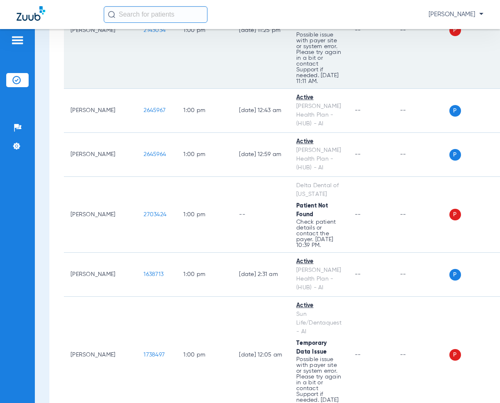
scroll to position [7324, 0]
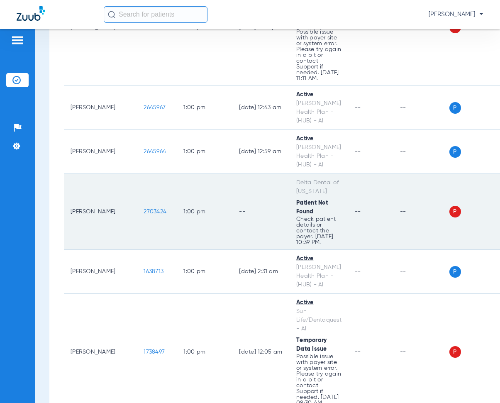
drag, startPoint x: 122, startPoint y: 207, endPoint x: 149, endPoint y: 209, distance: 27.1
click at [149, 209] on td "2703424" at bounding box center [157, 212] width 40 height 76
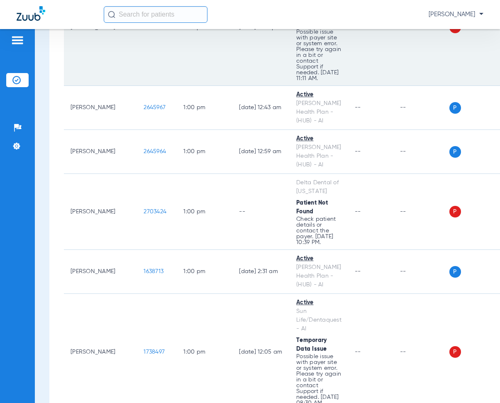
click at [232, 77] on td "[DATE] 11:25 PM" at bounding box center [260, 27] width 57 height 117
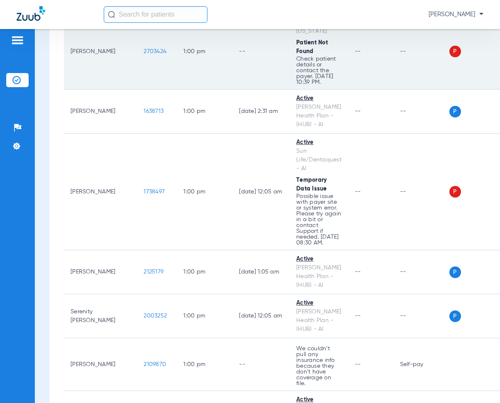
scroll to position [7490, 0]
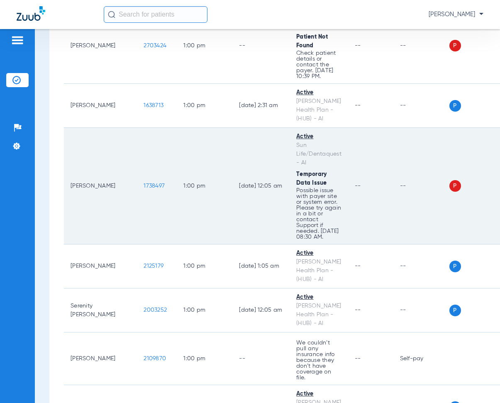
drag, startPoint x: 117, startPoint y: 179, endPoint x: 145, endPoint y: 186, distance: 28.1
click at [145, 186] on td "1738497" at bounding box center [157, 186] width 40 height 117
click at [199, 133] on td "1:00 PM" at bounding box center [205, 186] width 56 height 117
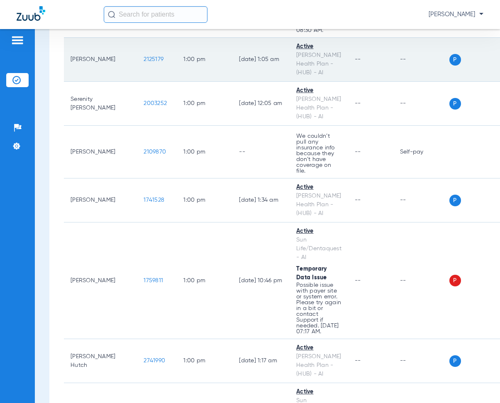
scroll to position [7698, 0]
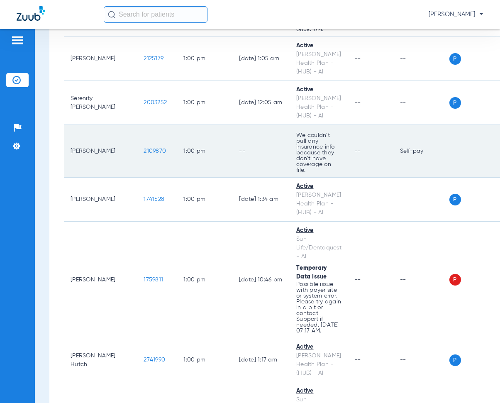
drag, startPoint x: 121, startPoint y: 143, endPoint x: 149, endPoint y: 145, distance: 28.8
click at [149, 145] on td "2109870" at bounding box center [157, 151] width 40 height 53
click at [186, 125] on td "1:00 PM" at bounding box center [205, 151] width 56 height 53
drag, startPoint x: 121, startPoint y: 142, endPoint x: 152, endPoint y: 150, distance: 32.1
click at [152, 150] on td "2109870" at bounding box center [157, 151] width 40 height 53
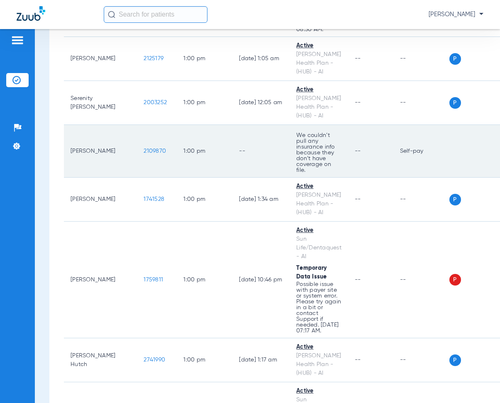
click at [232, 125] on td "--" at bounding box center [260, 151] width 57 height 53
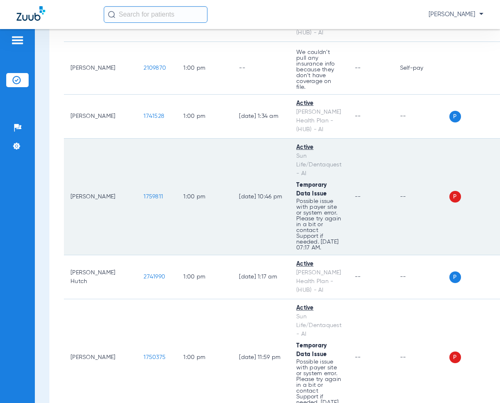
drag, startPoint x: 121, startPoint y: 186, endPoint x: 144, endPoint y: 191, distance: 24.2
click at [144, 191] on td "1759811" at bounding box center [157, 197] width 40 height 117
click at [208, 146] on td "1:00 PM" at bounding box center [205, 197] width 56 height 117
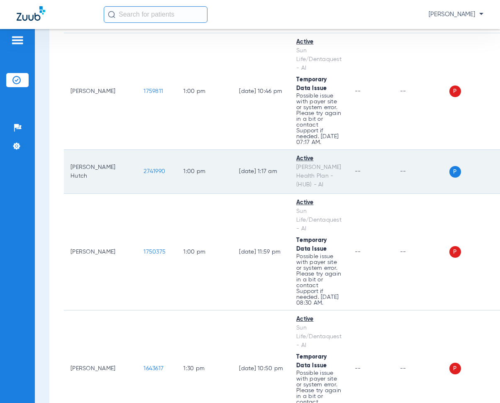
scroll to position [7947, 0]
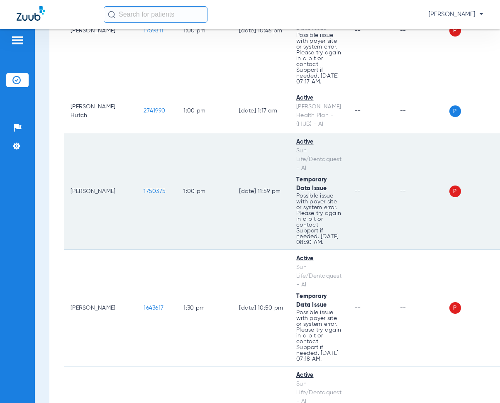
drag, startPoint x: 122, startPoint y: 179, endPoint x: 148, endPoint y: 184, distance: 26.7
click at [148, 184] on td "1750375" at bounding box center [157, 191] width 40 height 117
click at [232, 153] on td "[DATE] 11:59 PM" at bounding box center [260, 191] width 57 height 117
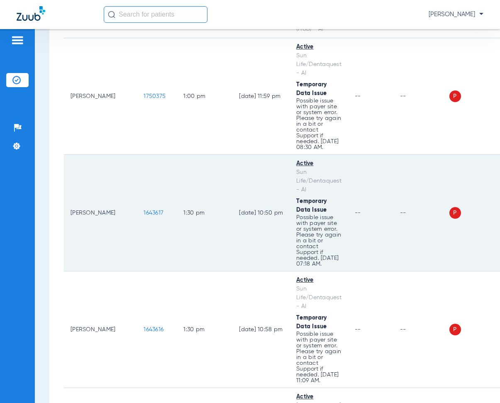
scroll to position [8072, 0]
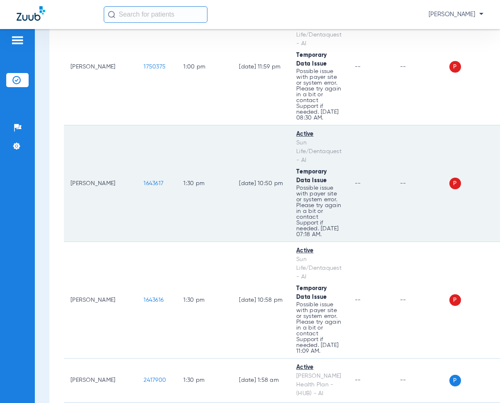
drag, startPoint x: 119, startPoint y: 172, endPoint x: 153, endPoint y: 174, distance: 34.1
click at [158, 176] on tr "[PERSON_NAME] 1643617 1:30 PM [DATE] 10:50 PM Active Sun Life/Dentaquest - AI T…" at bounding box center [288, 183] width 448 height 117
click at [190, 125] on td "1:30 PM" at bounding box center [205, 183] width 56 height 117
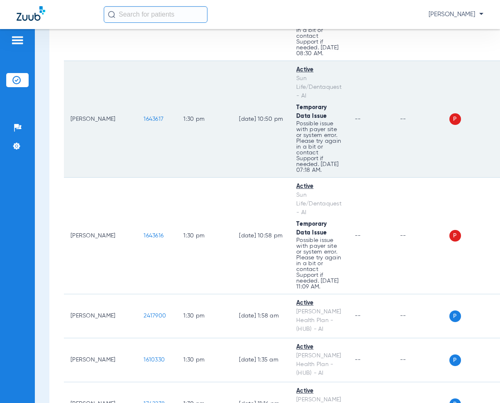
scroll to position [8155, 0]
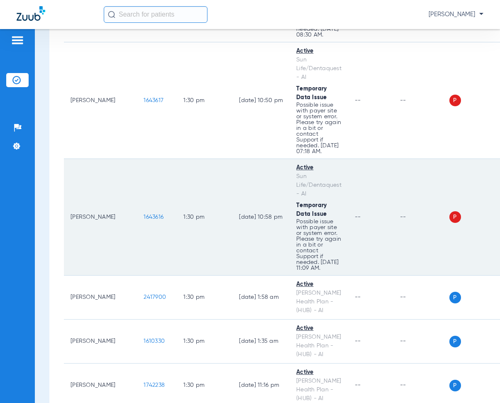
drag, startPoint x: 120, startPoint y: 205, endPoint x: 141, endPoint y: 203, distance: 21.2
click at [147, 208] on td "1643616" at bounding box center [157, 217] width 40 height 117
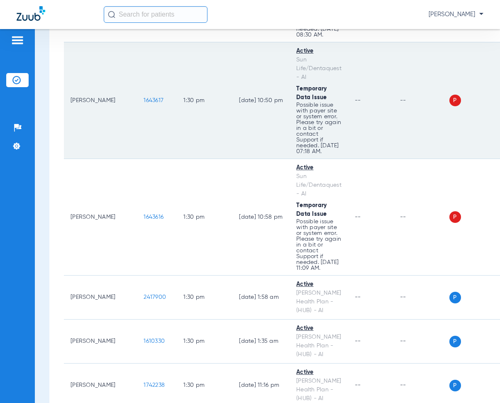
click at [232, 144] on td "[DATE] 10:50 PM" at bounding box center [260, 100] width 57 height 117
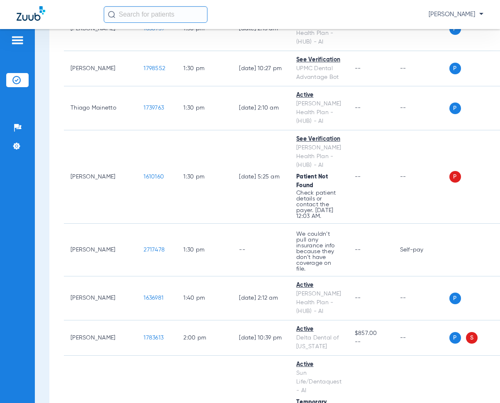
scroll to position [8653, 0]
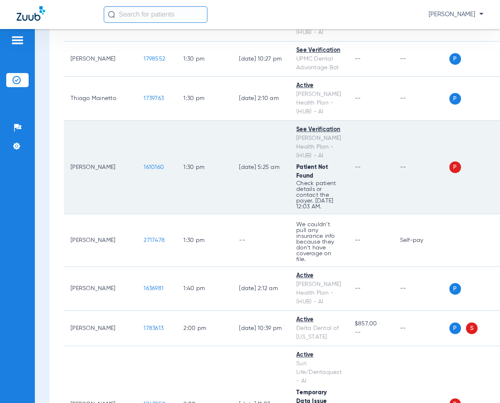
drag, startPoint x: 122, startPoint y: 155, endPoint x: 145, endPoint y: 161, distance: 24.4
click at [145, 161] on td "1610160" at bounding box center [157, 167] width 40 height 93
click at [245, 129] on td "[DATE] 5:25 AM" at bounding box center [260, 167] width 57 height 93
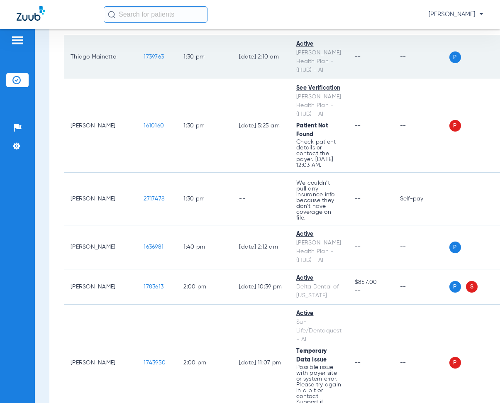
scroll to position [8736, 0]
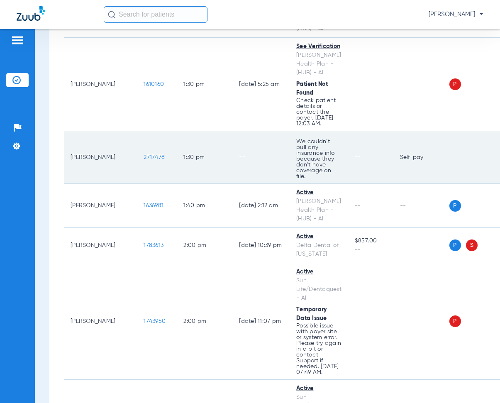
drag, startPoint x: 120, startPoint y: 143, endPoint x: 147, endPoint y: 147, distance: 27.7
click at [147, 147] on td "2717478" at bounding box center [157, 157] width 40 height 53
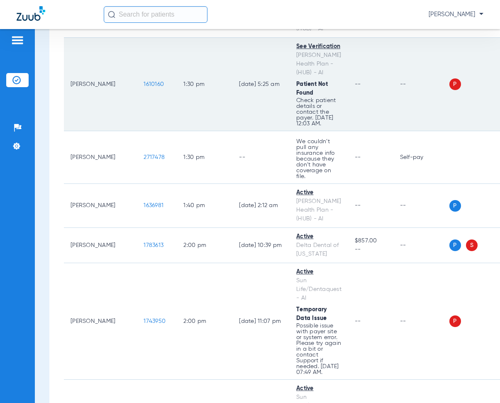
click at [232, 119] on td "[DATE] 5:25 AM" at bounding box center [260, 84] width 57 height 93
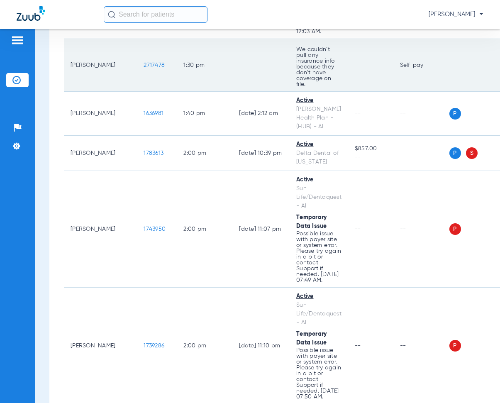
scroll to position [8860, 0]
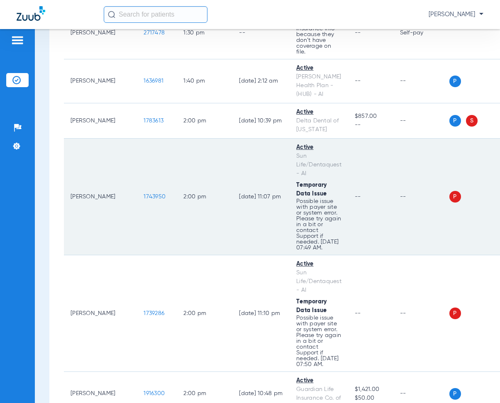
drag, startPoint x: 119, startPoint y: 177, endPoint x: 145, endPoint y: 182, distance: 26.6
click at [145, 182] on td "1743950" at bounding box center [157, 197] width 40 height 117
click at [177, 139] on td "2:00 PM" at bounding box center [205, 197] width 56 height 117
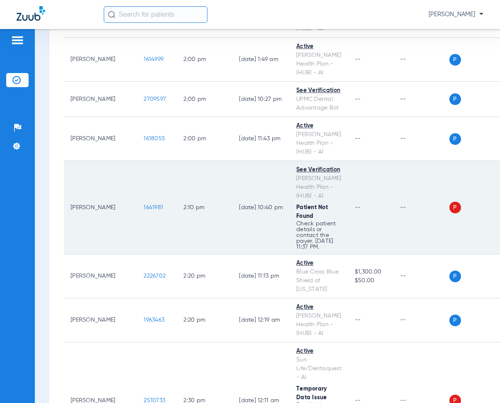
scroll to position [9442, 0]
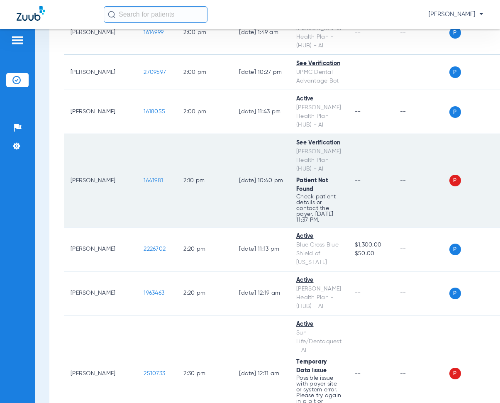
drag, startPoint x: 122, startPoint y: 163, endPoint x: 144, endPoint y: 169, distance: 23.3
click at [144, 169] on td "1641981" at bounding box center [157, 180] width 40 height 93
click at [232, 134] on td "[DATE] 10:40 PM" at bounding box center [260, 180] width 57 height 93
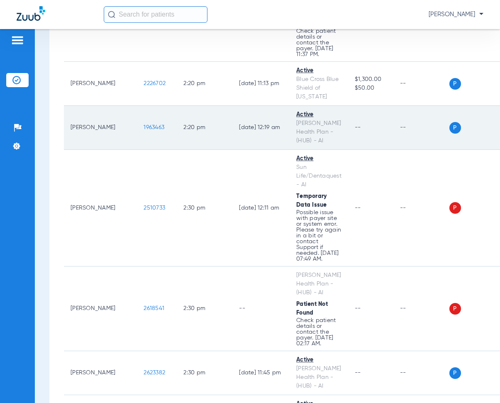
scroll to position [9608, 0]
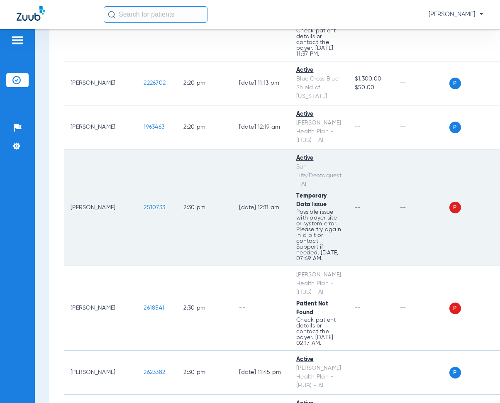
drag, startPoint x: 122, startPoint y: 191, endPoint x: 157, endPoint y: 198, distance: 34.8
click at [157, 198] on tr "[PERSON_NAME] 2510733 2:30 PM [DATE] 12:11 AM Active Sun Life/Dentaquest - AI T…" at bounding box center [288, 207] width 448 height 117
click at [191, 149] on td "2:30 PM" at bounding box center [205, 207] width 56 height 117
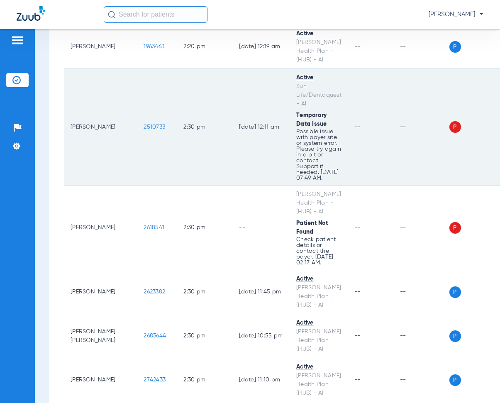
scroll to position [9774, 0]
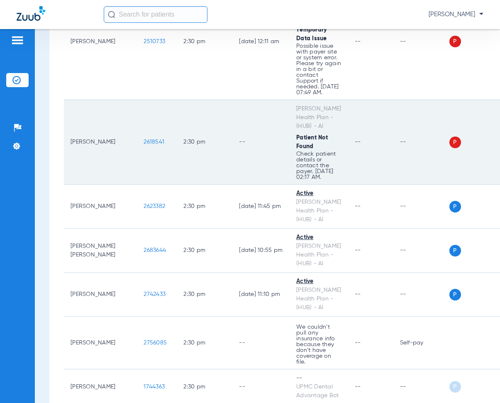
drag, startPoint x: 120, startPoint y: 125, endPoint x: 152, endPoint y: 130, distance: 32.0
click at [152, 130] on td "2618541" at bounding box center [157, 142] width 40 height 85
click at [232, 104] on td "--" at bounding box center [260, 142] width 57 height 85
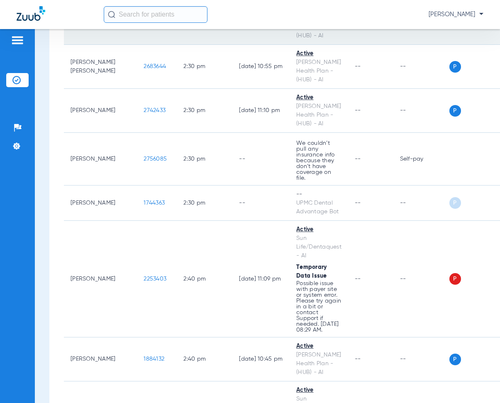
scroll to position [9981, 0]
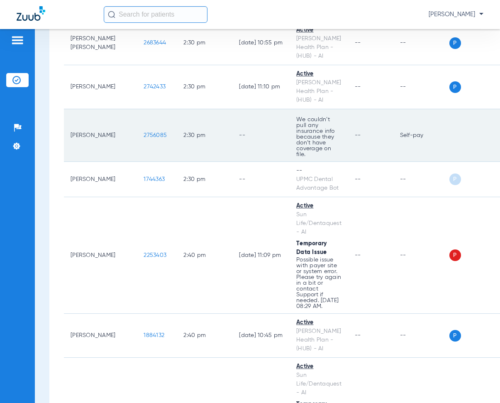
drag, startPoint x: 120, startPoint y: 114, endPoint x: 152, endPoint y: 123, distance: 33.1
click at [152, 124] on td "2756085" at bounding box center [157, 135] width 40 height 53
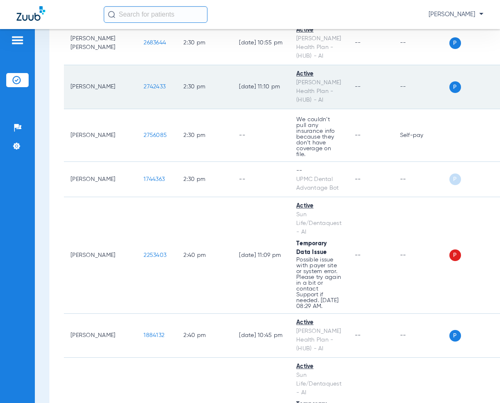
click at [232, 90] on td "[DATE] 11:10 PM" at bounding box center [260, 87] width 57 height 44
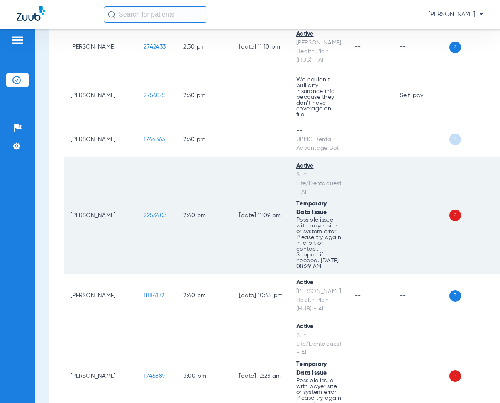
scroll to position [10064, 0]
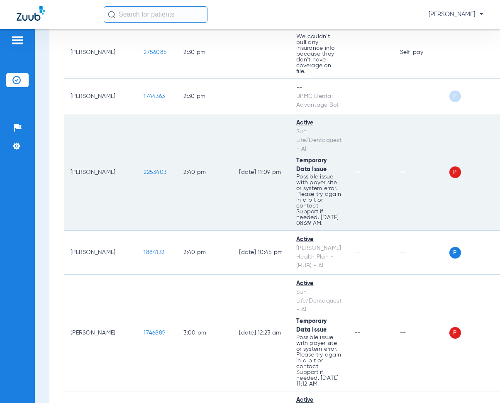
drag, startPoint x: 118, startPoint y: 149, endPoint x: 148, endPoint y: 154, distance: 30.3
click at [148, 154] on td "2253403" at bounding box center [157, 172] width 40 height 117
click at [193, 115] on td "2:40 PM" at bounding box center [205, 172] width 56 height 117
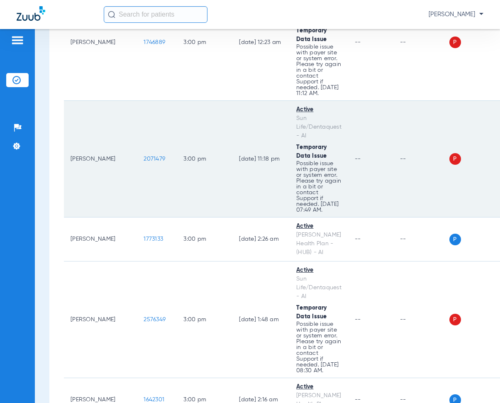
scroll to position [10230, 0]
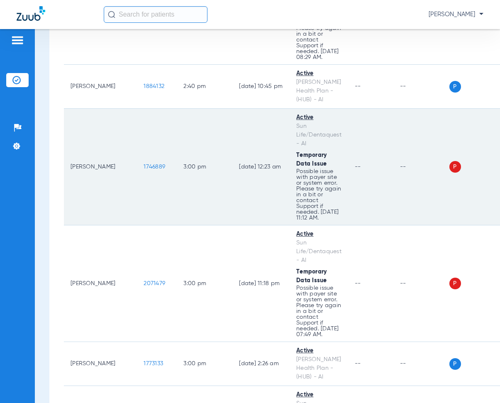
drag, startPoint x: 121, startPoint y: 144, endPoint x: 147, endPoint y: 147, distance: 25.5
click at [147, 147] on td "1746889" at bounding box center [157, 167] width 40 height 117
click at [186, 117] on td "3:00 PM" at bounding box center [205, 167] width 56 height 117
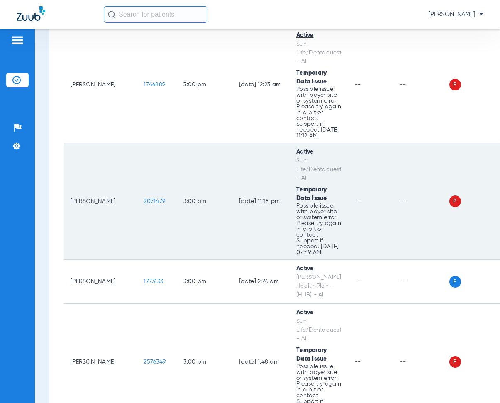
scroll to position [10313, 0]
drag, startPoint x: 122, startPoint y: 178, endPoint x: 148, endPoint y: 185, distance: 26.7
click at [148, 185] on td "2071479" at bounding box center [157, 200] width 40 height 117
click at [232, 142] on td "[DATE] 11:18 PM" at bounding box center [260, 200] width 57 height 117
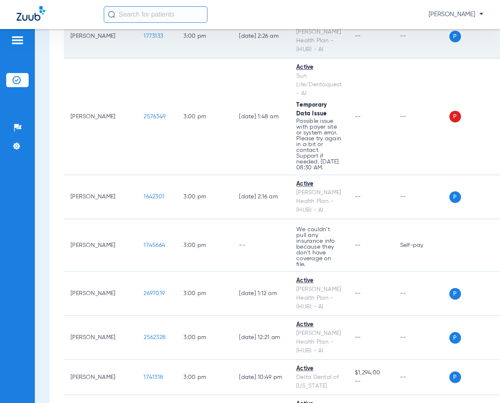
scroll to position [10562, 0]
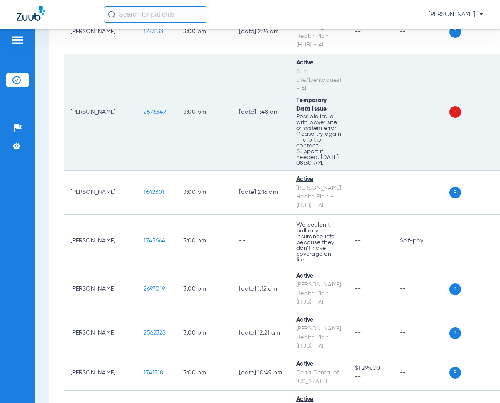
click at [144, 109] on span "2576349" at bounding box center [155, 112] width 22 height 6
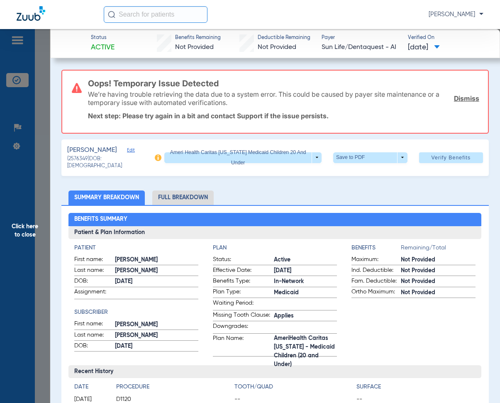
click at [25, 229] on span "Click here to close" at bounding box center [25, 230] width 50 height 403
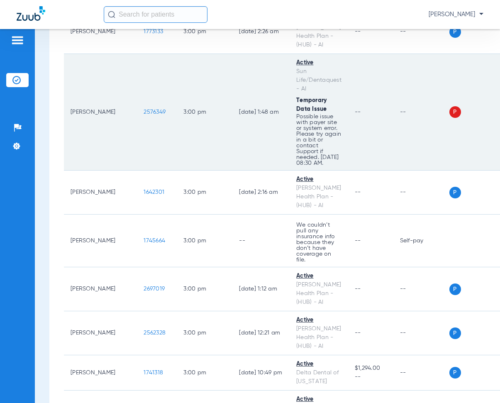
drag, startPoint x: 120, startPoint y: 88, endPoint x: 154, endPoint y: 91, distance: 35.0
click at [154, 91] on td "2576349" at bounding box center [157, 112] width 40 height 117
click at [232, 64] on td "[DATE] 1:48 AM" at bounding box center [260, 112] width 57 height 117
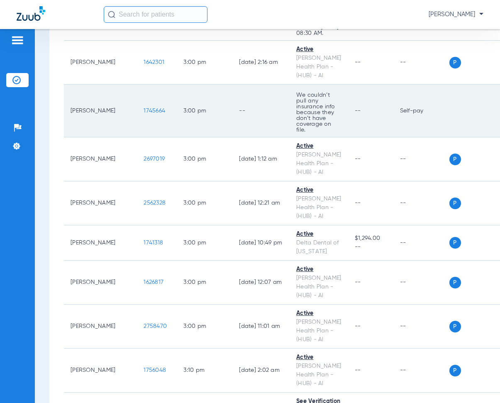
scroll to position [10687, 0]
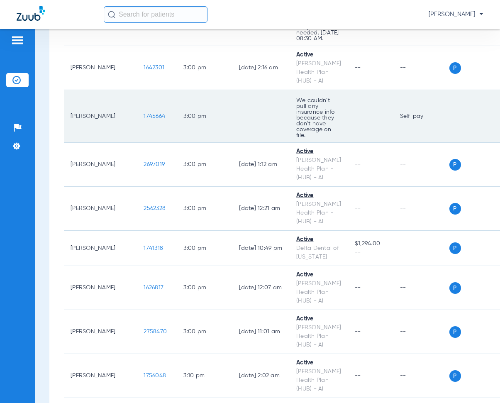
drag, startPoint x: 120, startPoint y: 91, endPoint x: 144, endPoint y: 95, distance: 24.9
click at [144, 95] on td "1745664" at bounding box center [157, 116] width 40 height 53
click at [204, 90] on td "3:00 PM" at bounding box center [205, 116] width 56 height 53
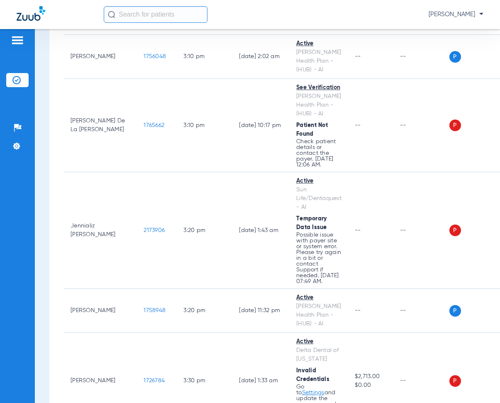
scroll to position [10978, 0]
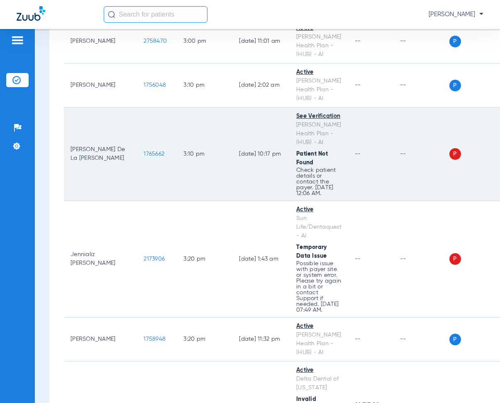
drag, startPoint x: 122, startPoint y: 124, endPoint x: 150, endPoint y: 132, distance: 29.8
click at [150, 132] on td "1765662" at bounding box center [157, 154] width 40 height 93
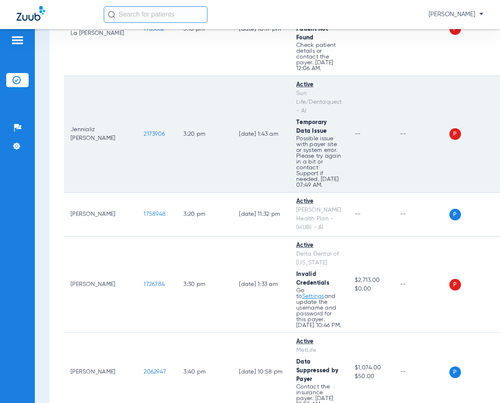
scroll to position [11052, 0]
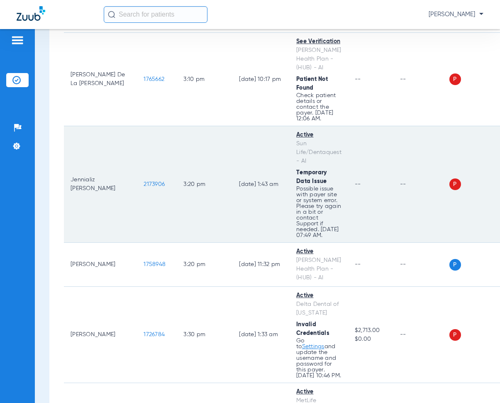
click at [141, 126] on td "2173906" at bounding box center [157, 184] width 40 height 117
drag, startPoint x: 120, startPoint y: 155, endPoint x: 145, endPoint y: 160, distance: 25.7
click at [145, 160] on td "2173906" at bounding box center [157, 184] width 40 height 117
click at [208, 126] on td "3:20 PM" at bounding box center [205, 184] width 56 height 117
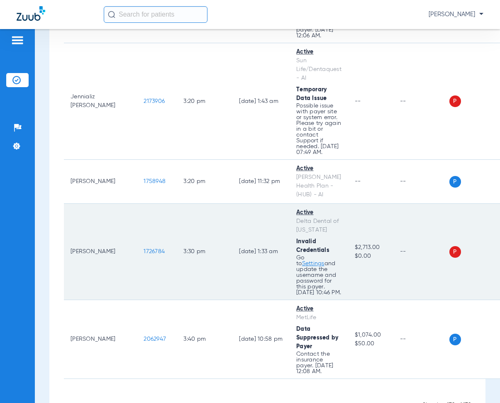
drag, startPoint x: 123, startPoint y: 223, endPoint x: 144, endPoint y: 228, distance: 22.4
click at [144, 228] on td "1726784" at bounding box center [157, 252] width 40 height 96
click at [147, 204] on td "1726784" at bounding box center [157, 252] width 40 height 96
drag, startPoint x: 120, startPoint y: 220, endPoint x: 152, endPoint y: 230, distance: 33.8
click at [152, 230] on td "1726784" at bounding box center [157, 252] width 40 height 96
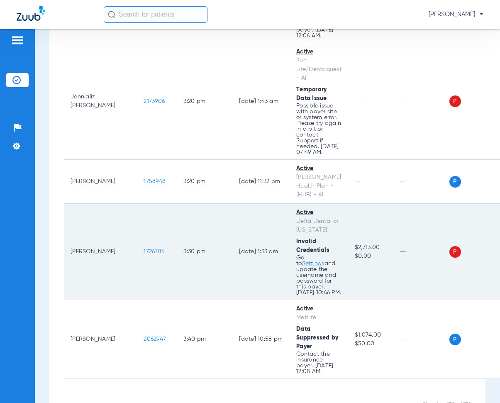
click at [232, 204] on td "[DATE] 1:33 AM" at bounding box center [260, 252] width 57 height 96
